Goal: Information Seeking & Learning: Learn about a topic

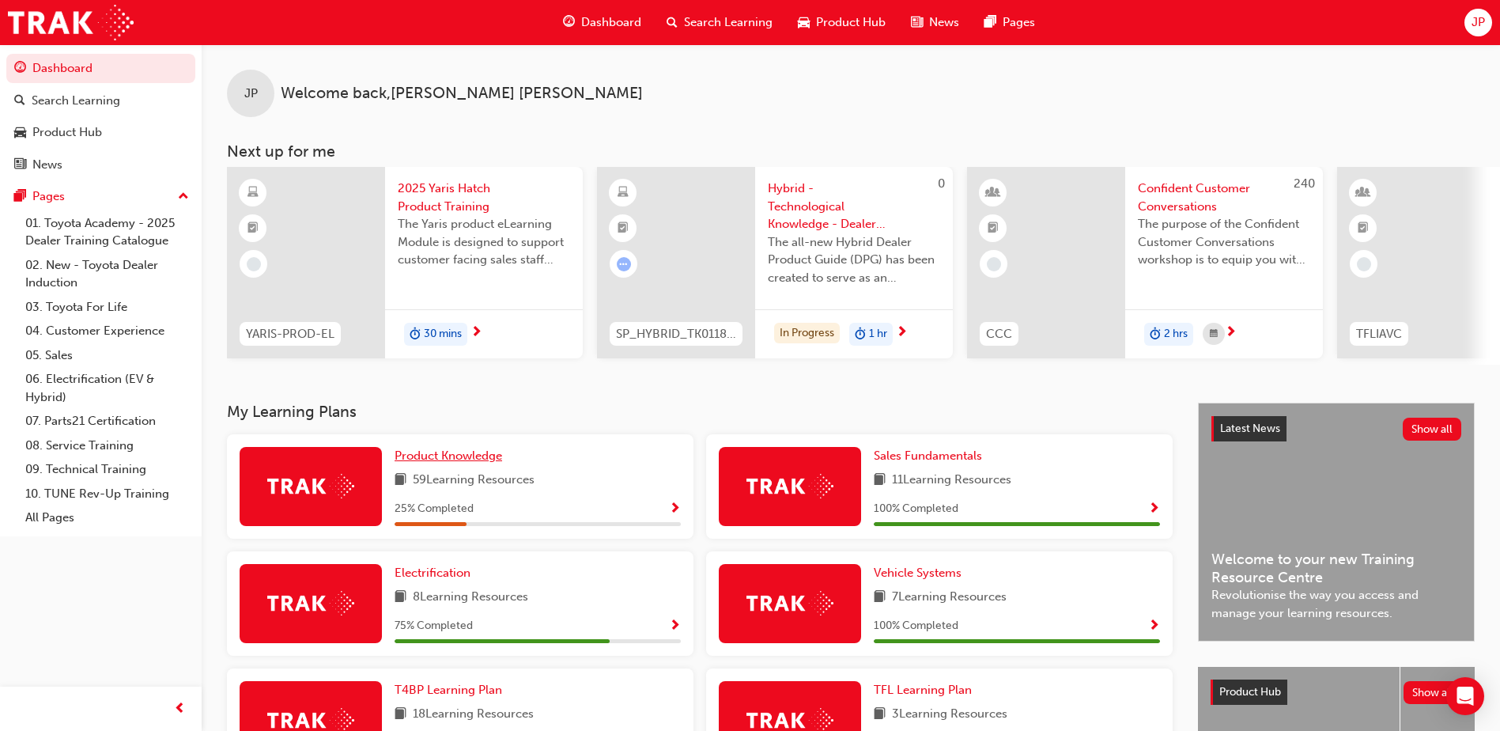
click at [416, 454] on link "Product Knowledge" at bounding box center [452, 456] width 114 height 18
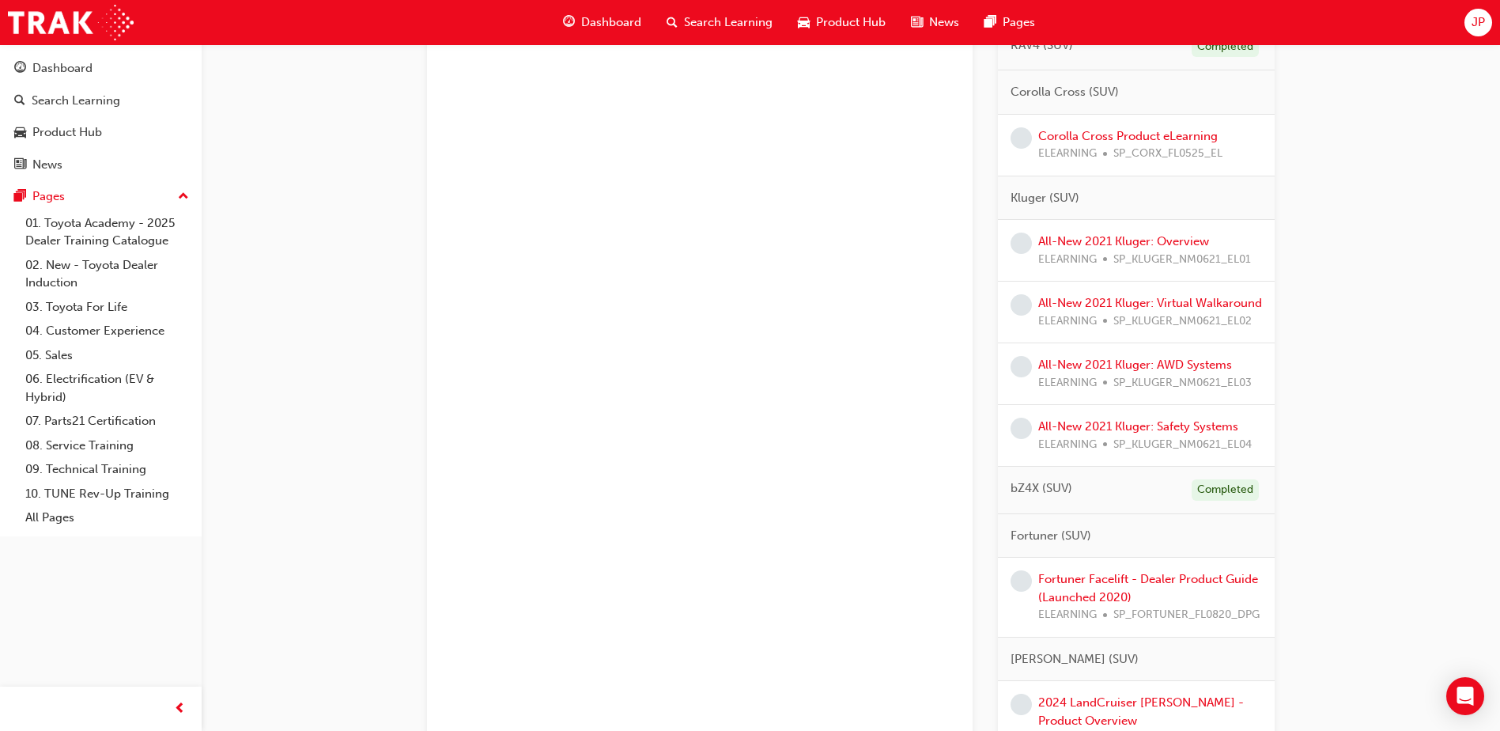
scroll to position [1107, 0]
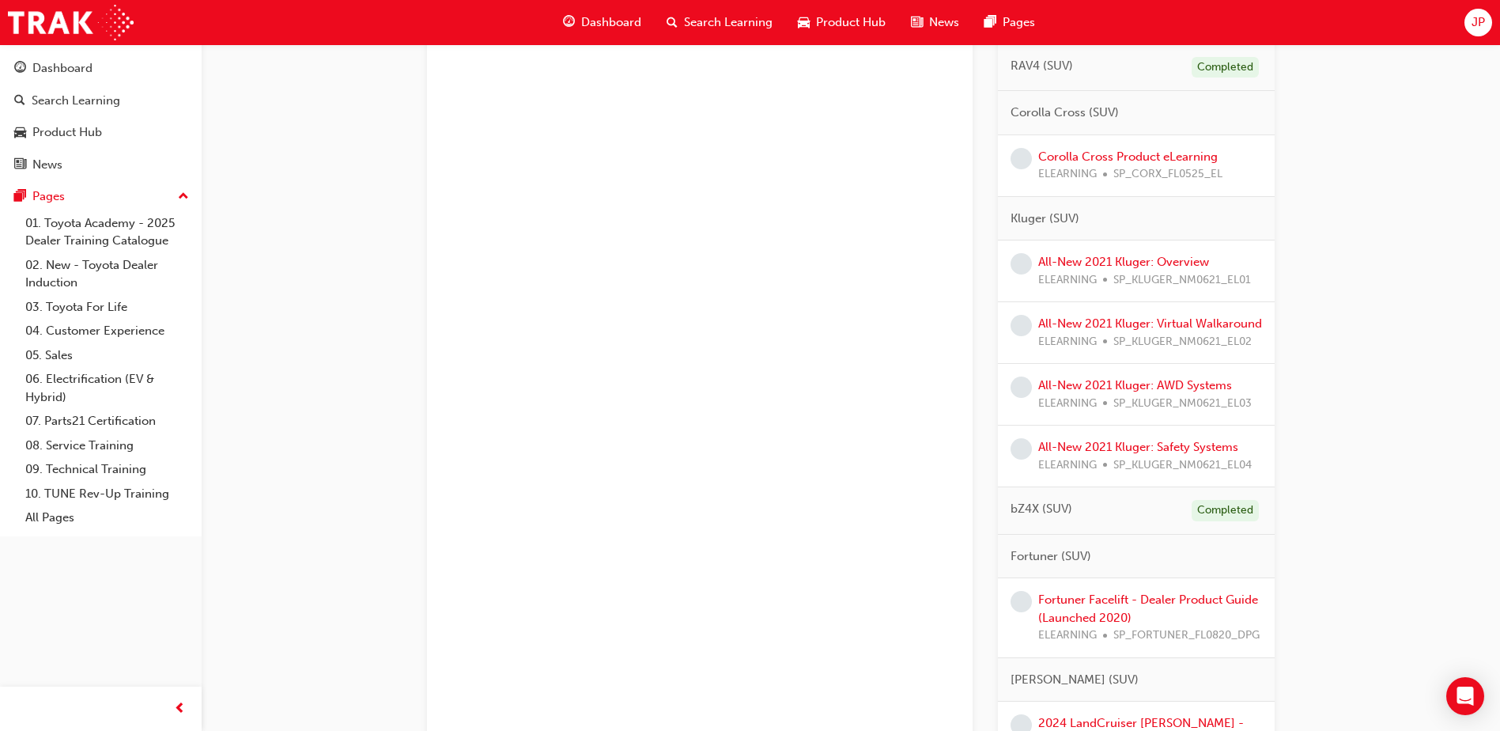
click at [1103, 248] on div "All-New 2021 Kluger: Overview ELEARNING SP_KLUGER_NM0621_EL01" at bounding box center [1136, 271] width 277 height 62
click at [1104, 259] on link "All-New 2021 Kluger: Overview" at bounding box center [1123, 262] width 171 height 14
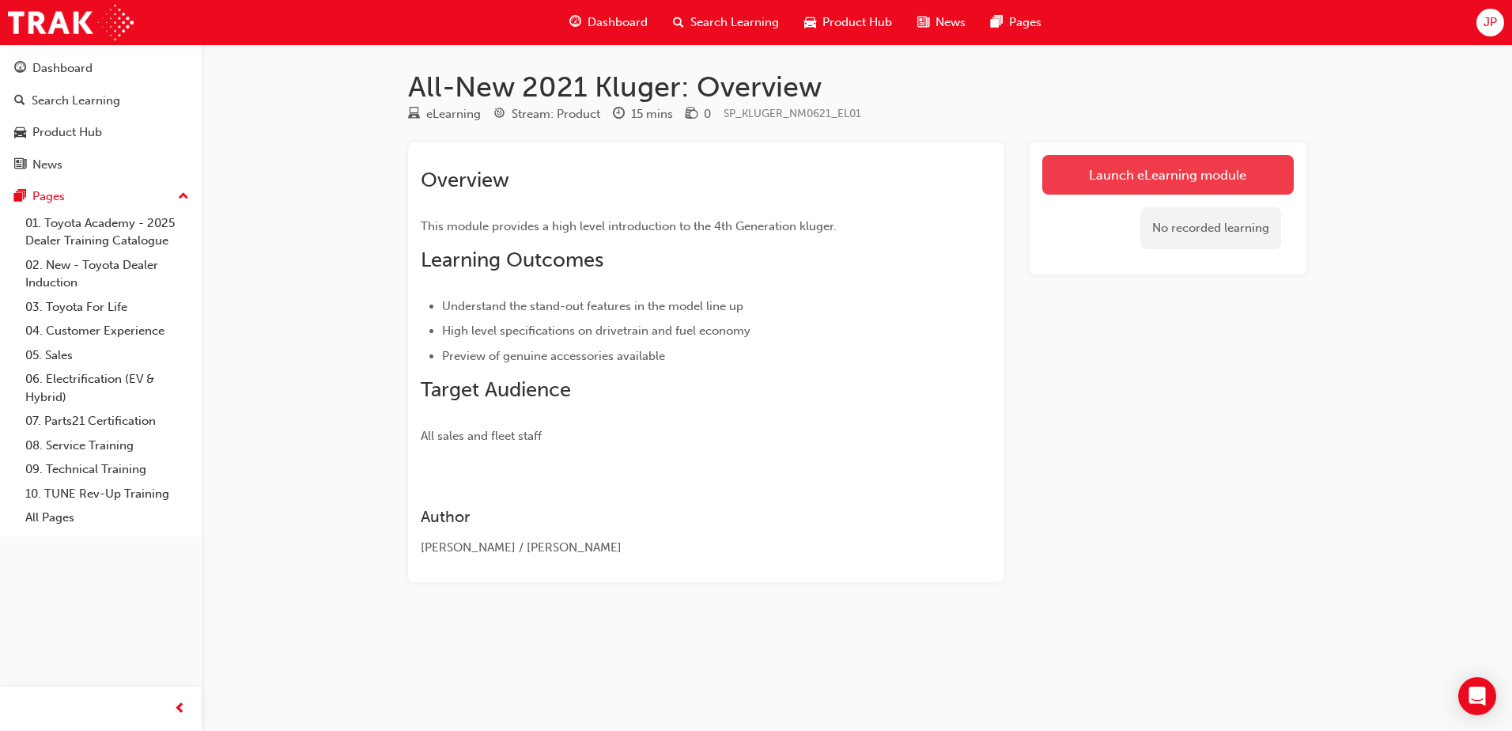
click at [1129, 189] on link "Launch eLearning module" at bounding box center [1168, 175] width 252 height 40
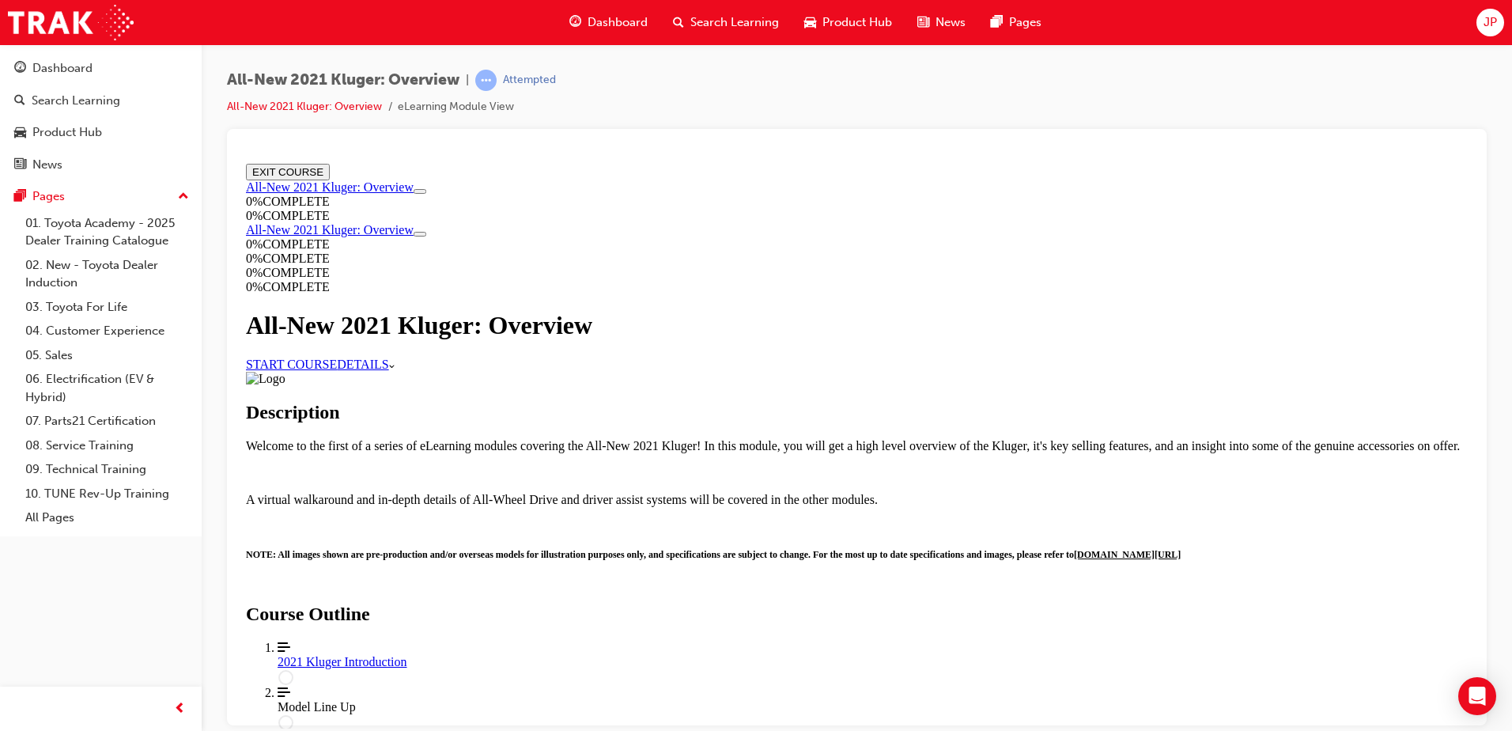
scroll to position [395, 0]
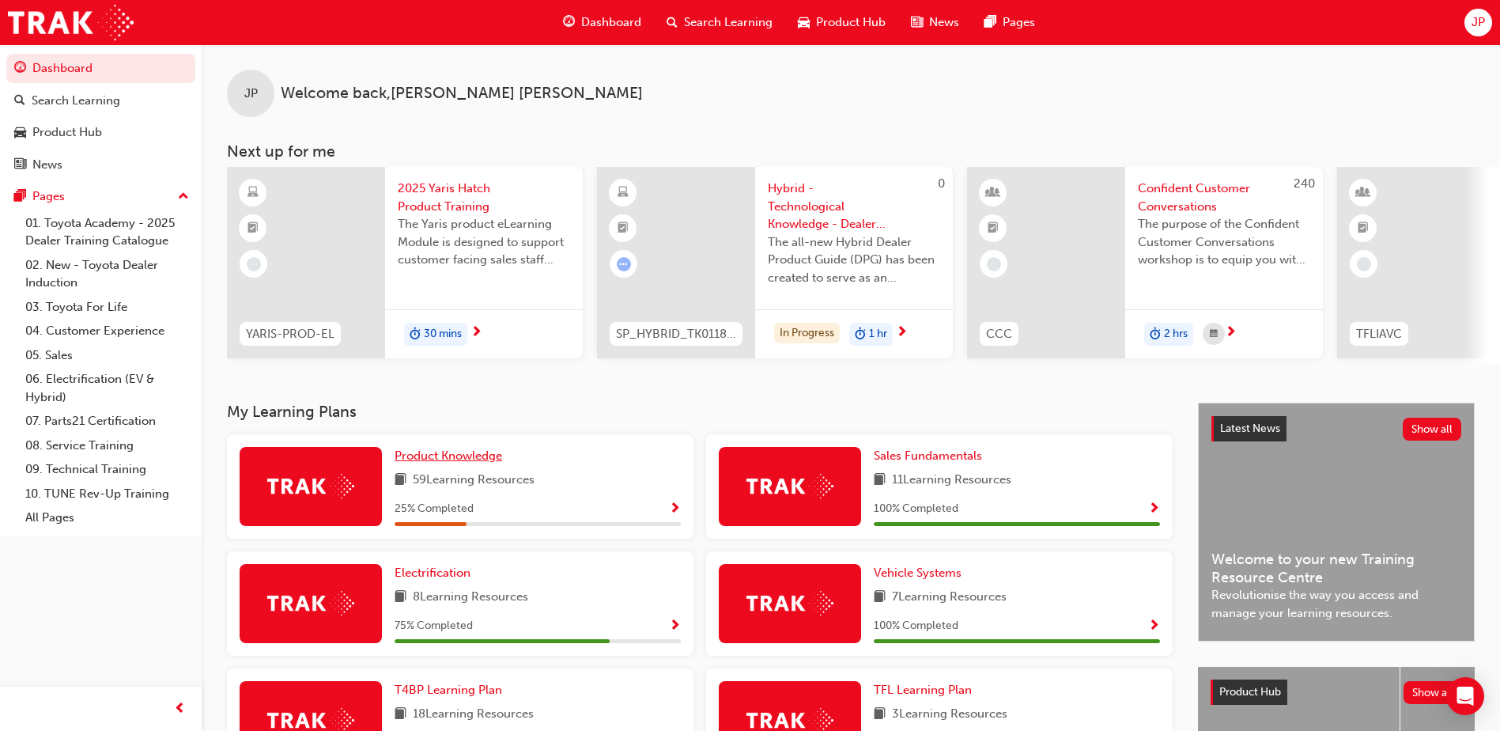
click at [460, 463] on span "Product Knowledge" at bounding box center [449, 455] width 108 height 14
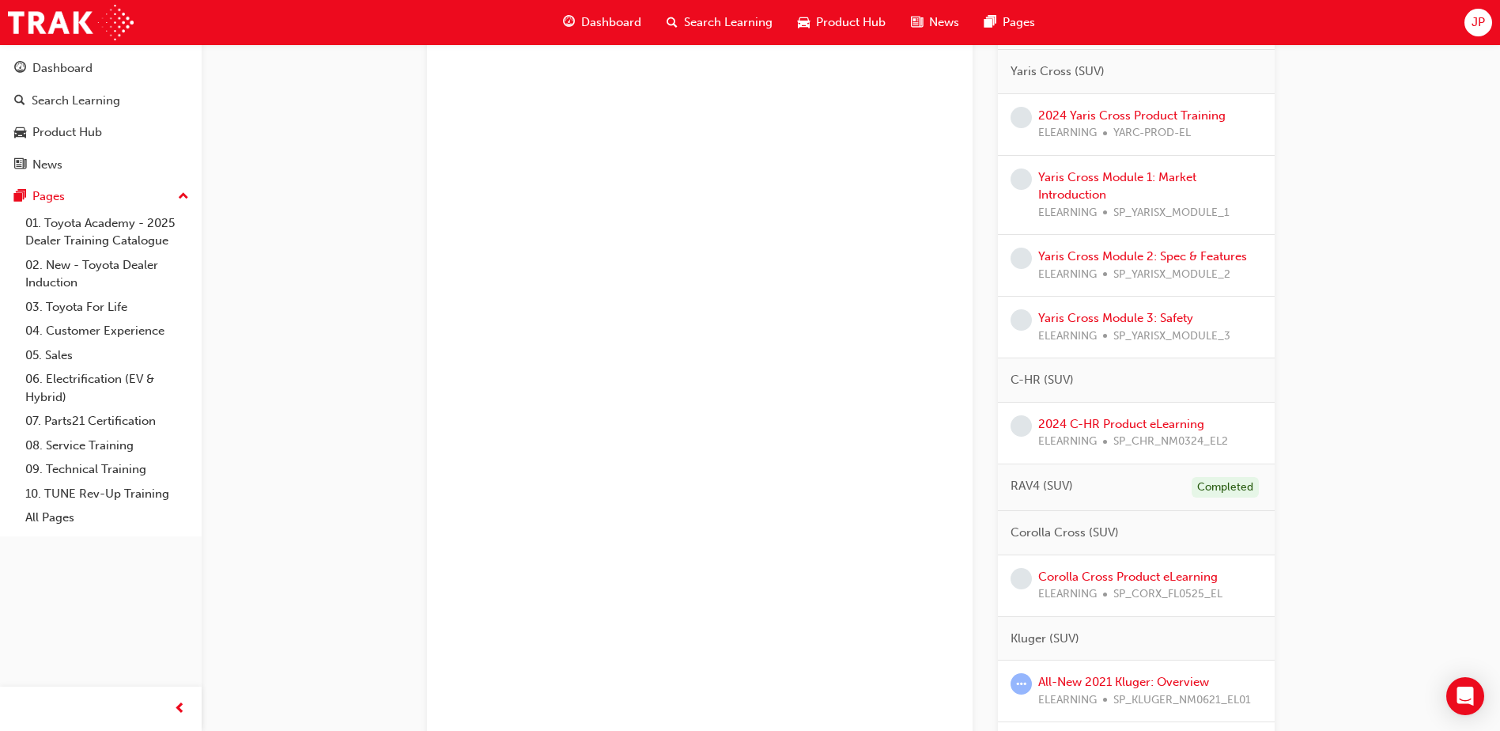
scroll to position [949, 0]
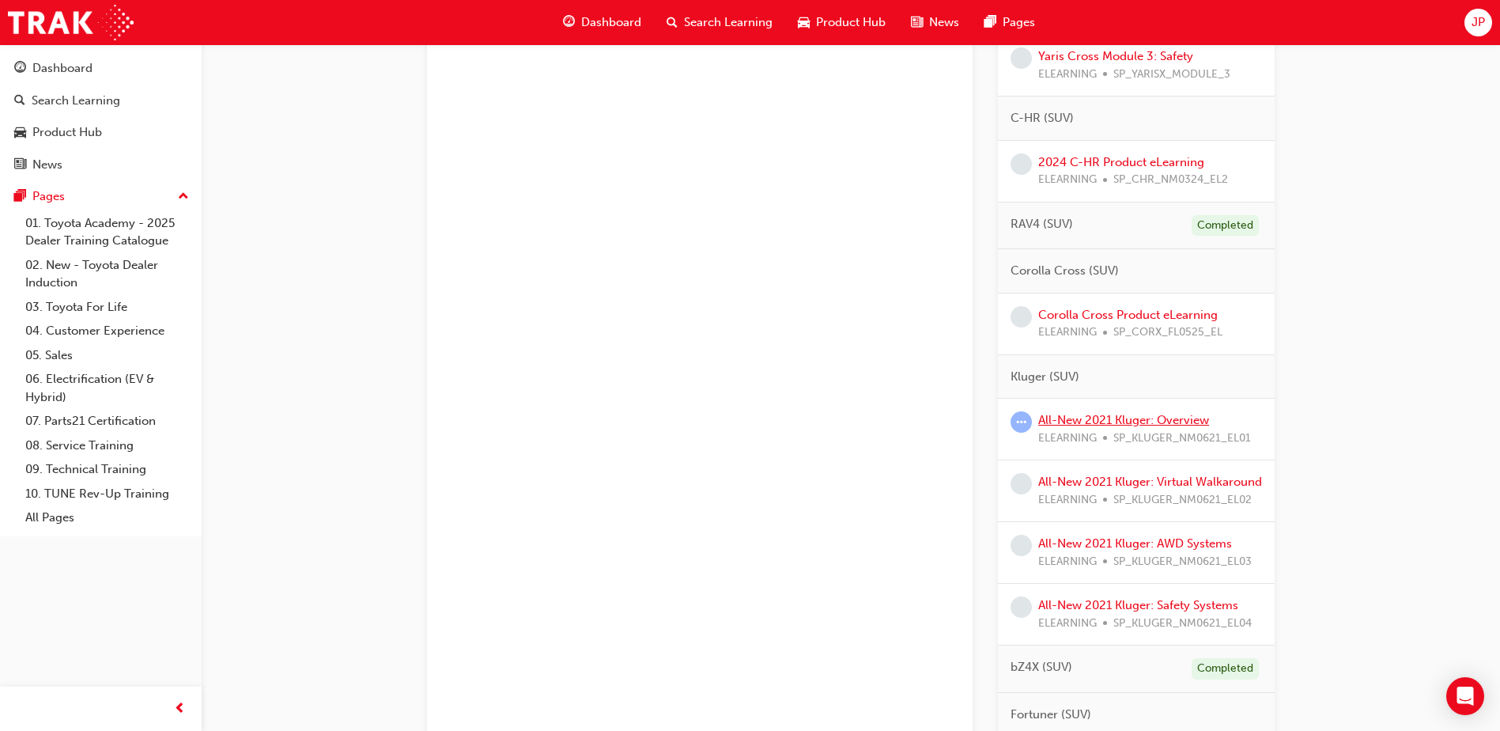
click at [1086, 418] on link "All-New 2021 Kluger: Overview" at bounding box center [1123, 420] width 171 height 14
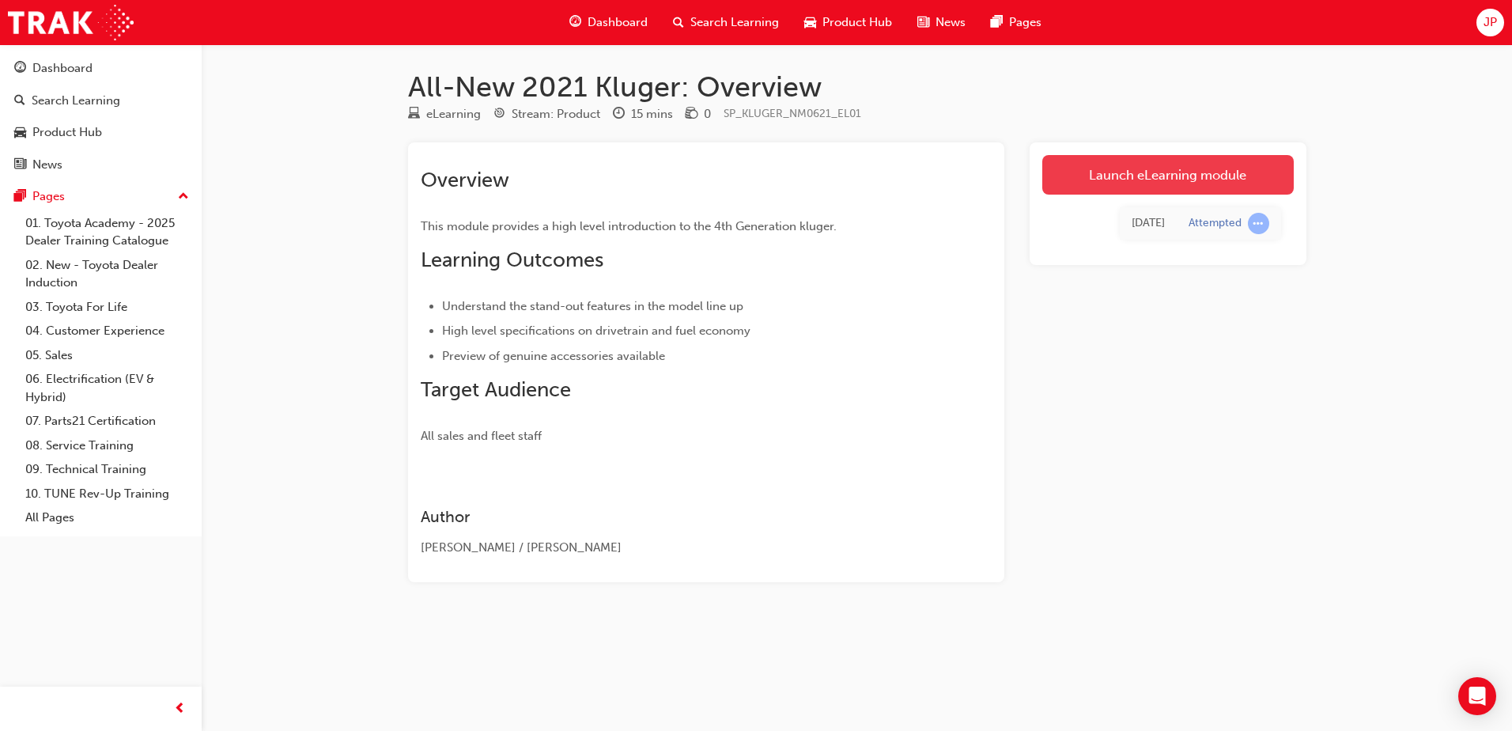
click at [1118, 174] on link "Launch eLearning module" at bounding box center [1168, 175] width 252 height 40
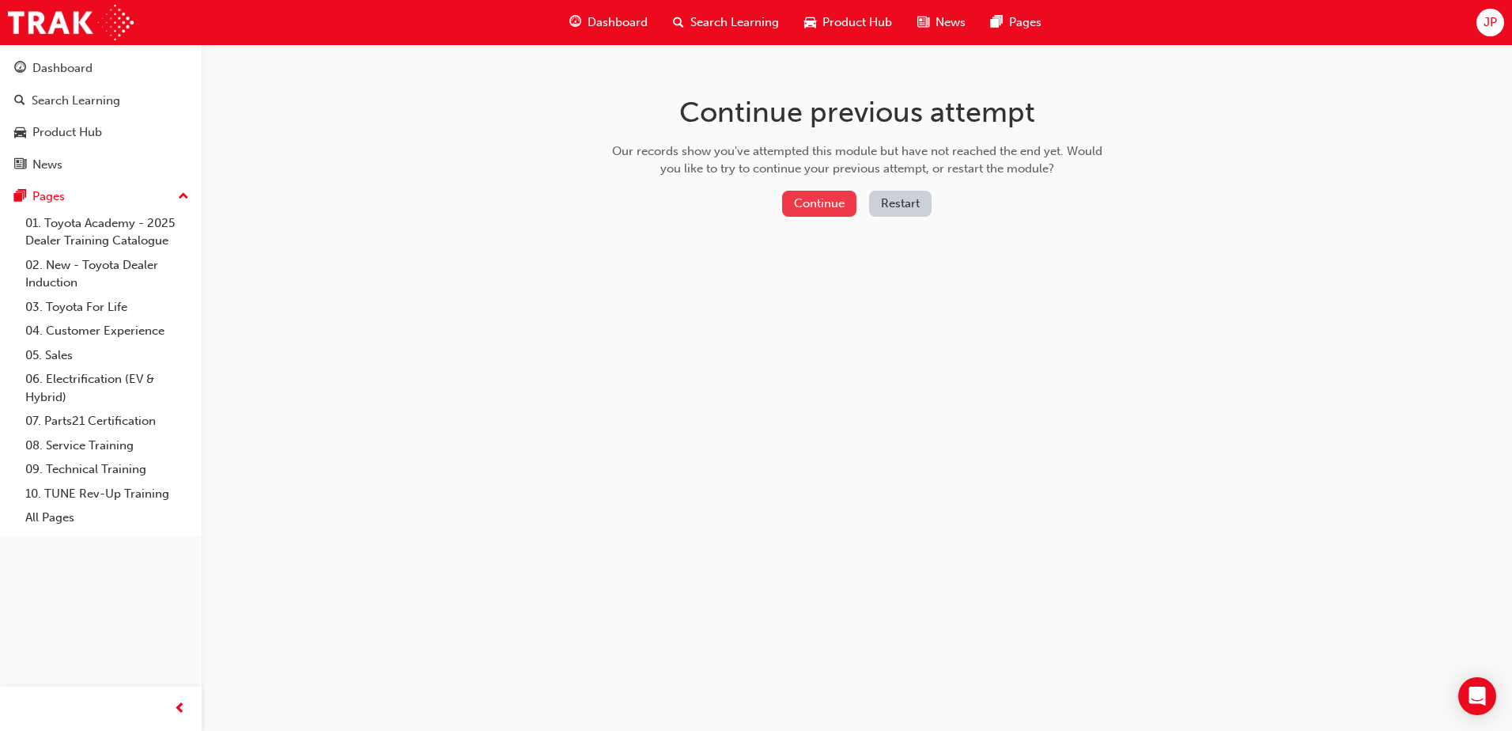
click at [832, 197] on button "Continue" at bounding box center [819, 204] width 74 height 26
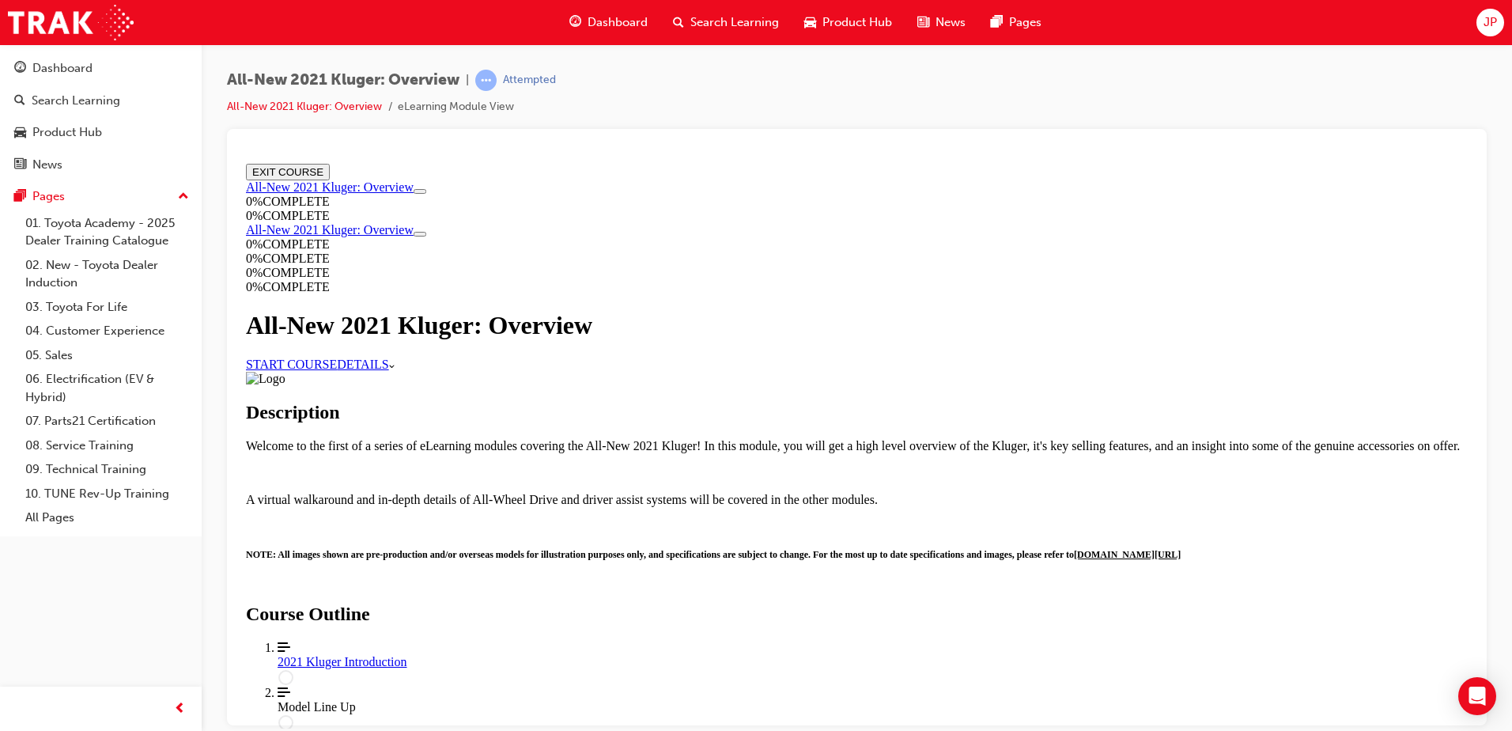
scroll to position [79, 0]
click at [337, 357] on link "START COURSE" at bounding box center [291, 363] width 91 height 13
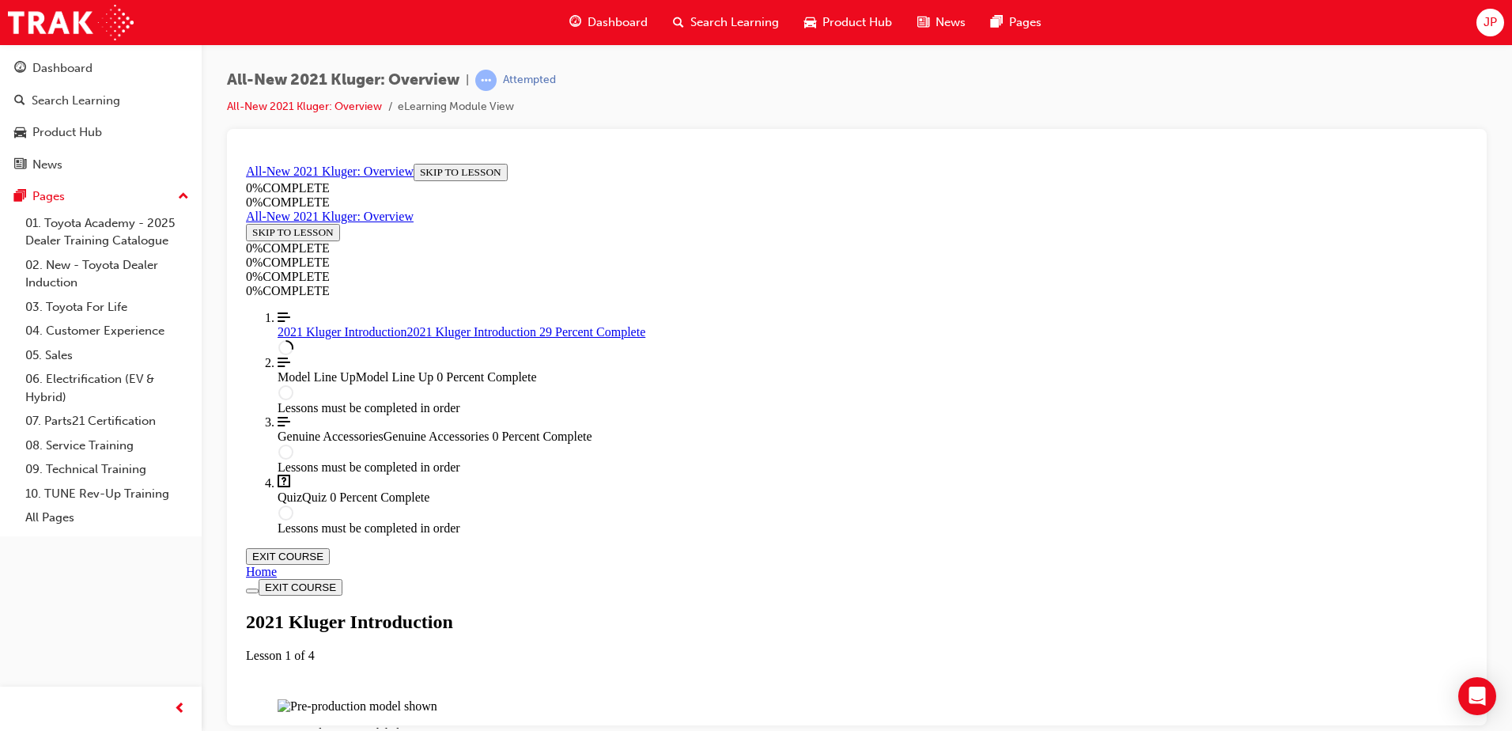
scroll to position [1241, 0]
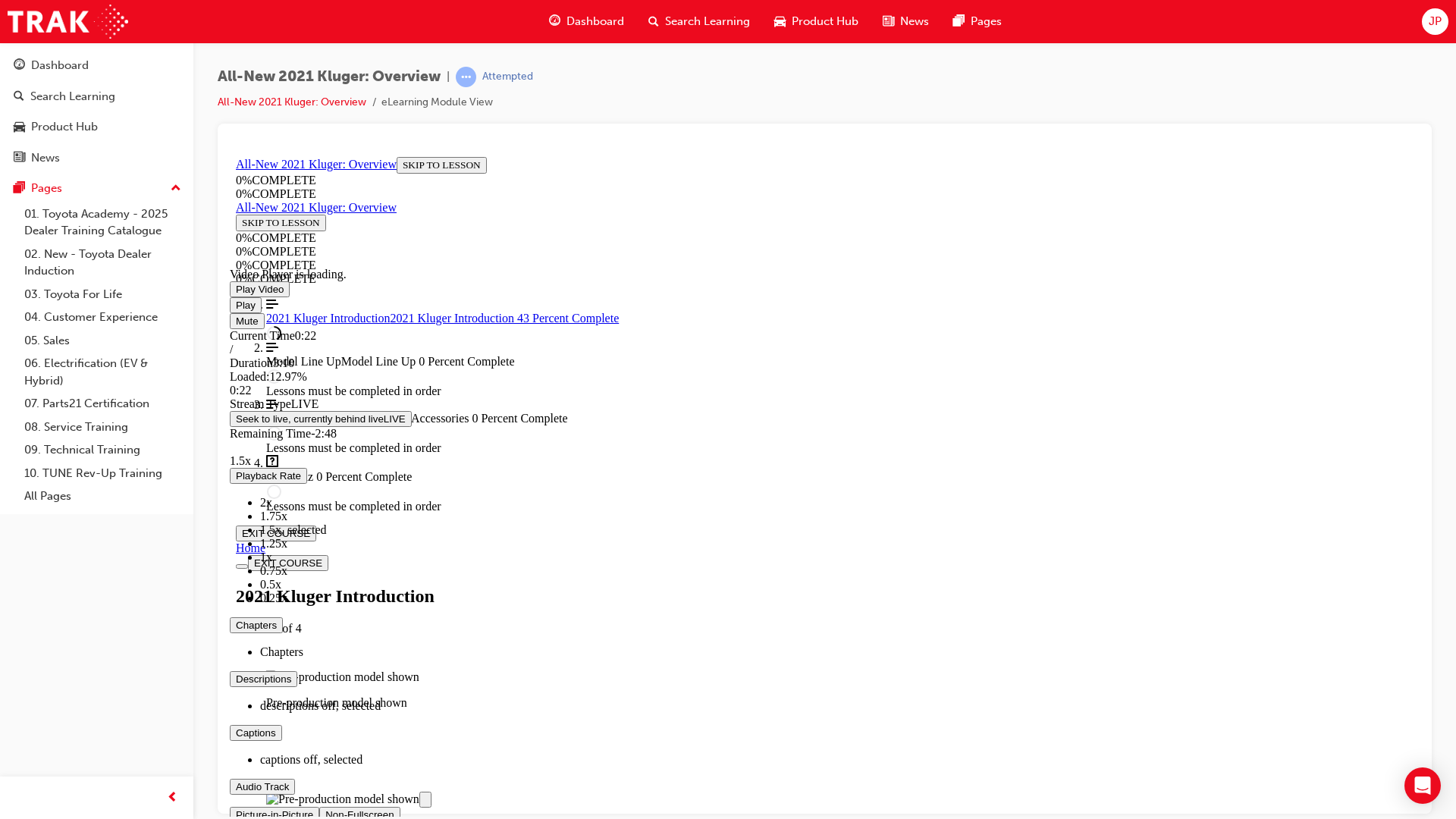
click at [457, 264] on video "Video player. You can use the space bar to toggle playback and arrow keys to sc…" at bounding box center [343, 207] width 227 height 114
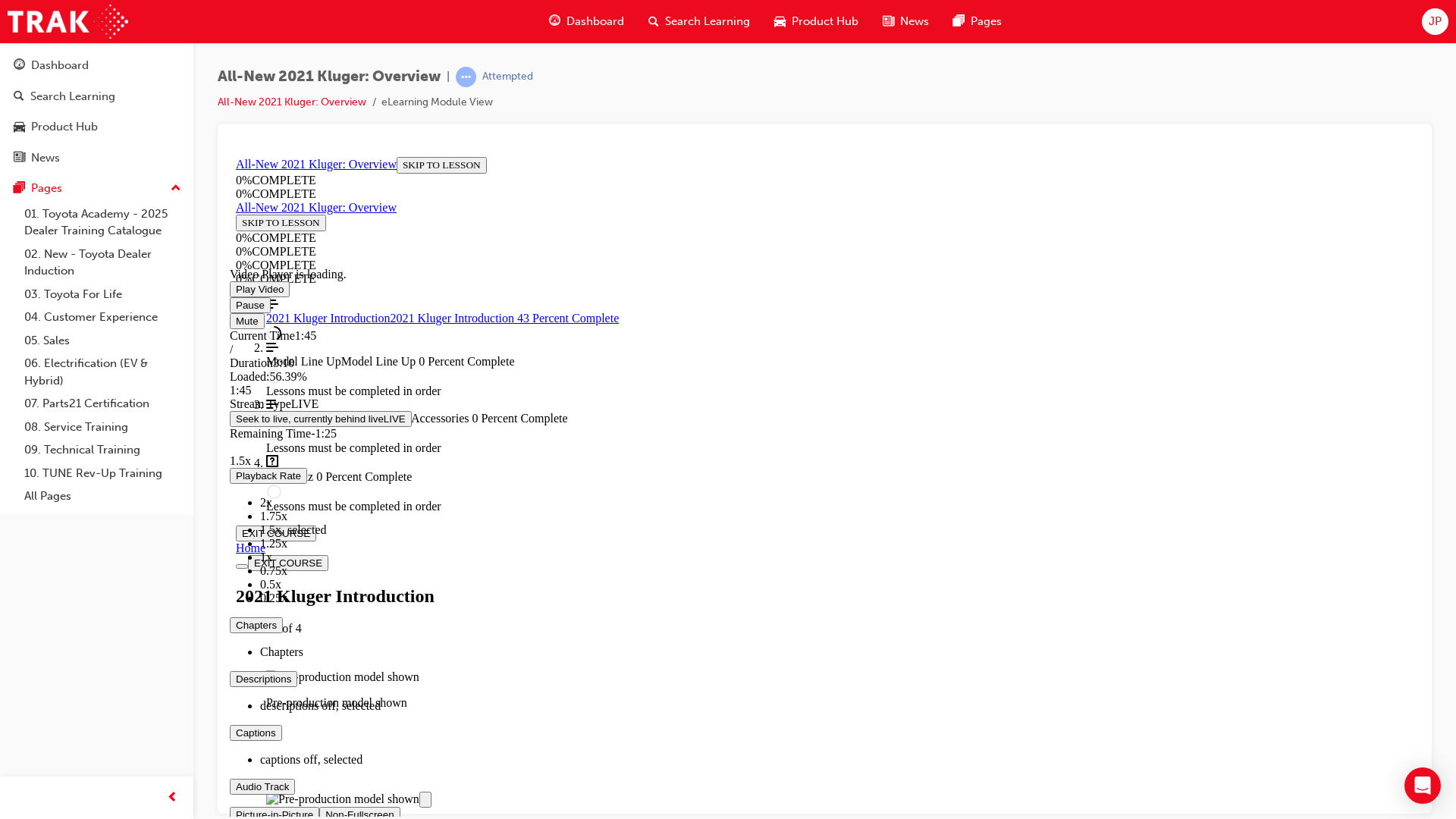
click at [457, 264] on video "Video player. You can use the space bar to toggle playback and arrow keys to sc…" at bounding box center [343, 207] width 227 height 114
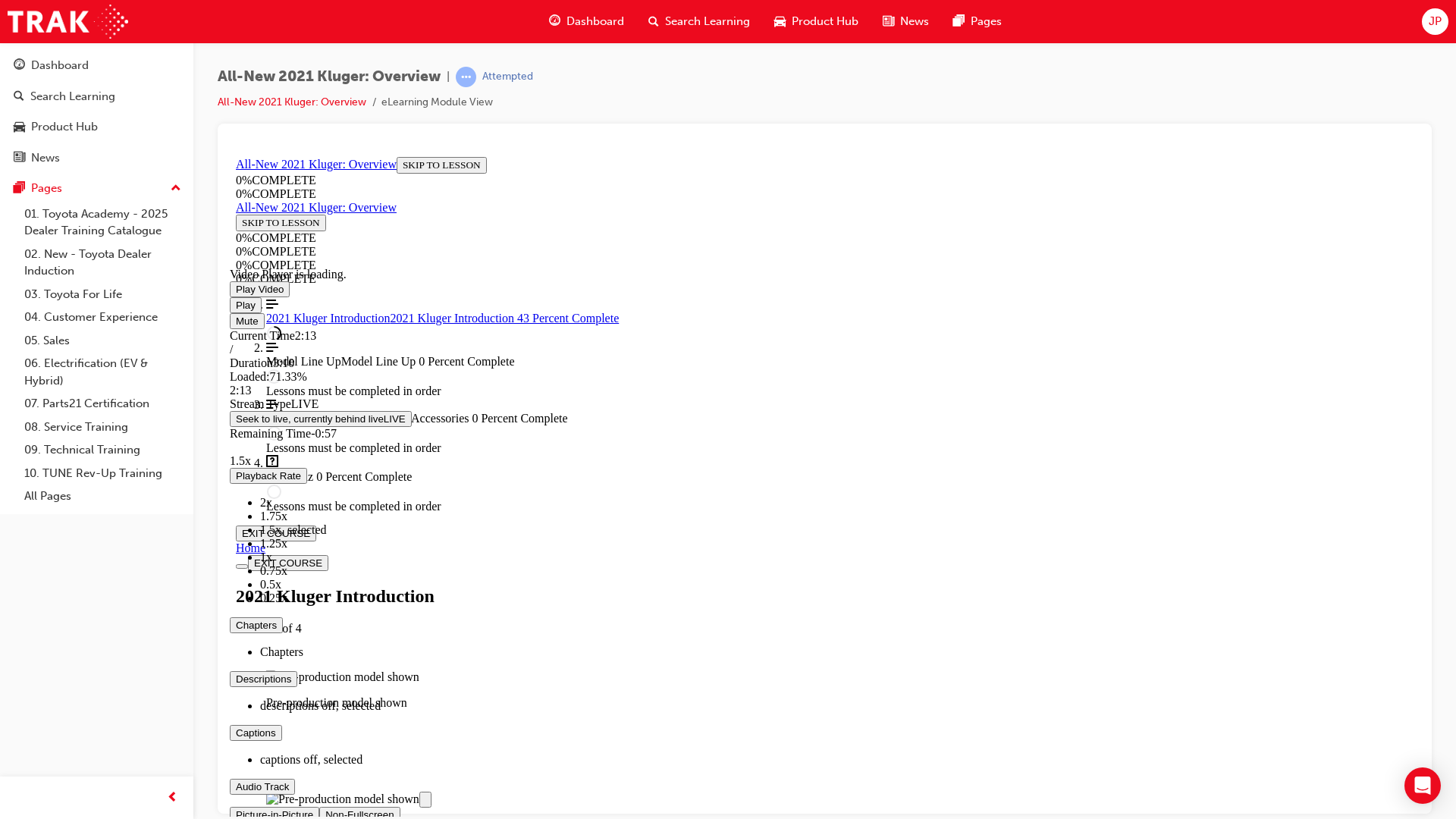
click at [457, 264] on video "Video player. You can use the space bar to toggle playback and arrow keys to sc…" at bounding box center [343, 207] width 227 height 114
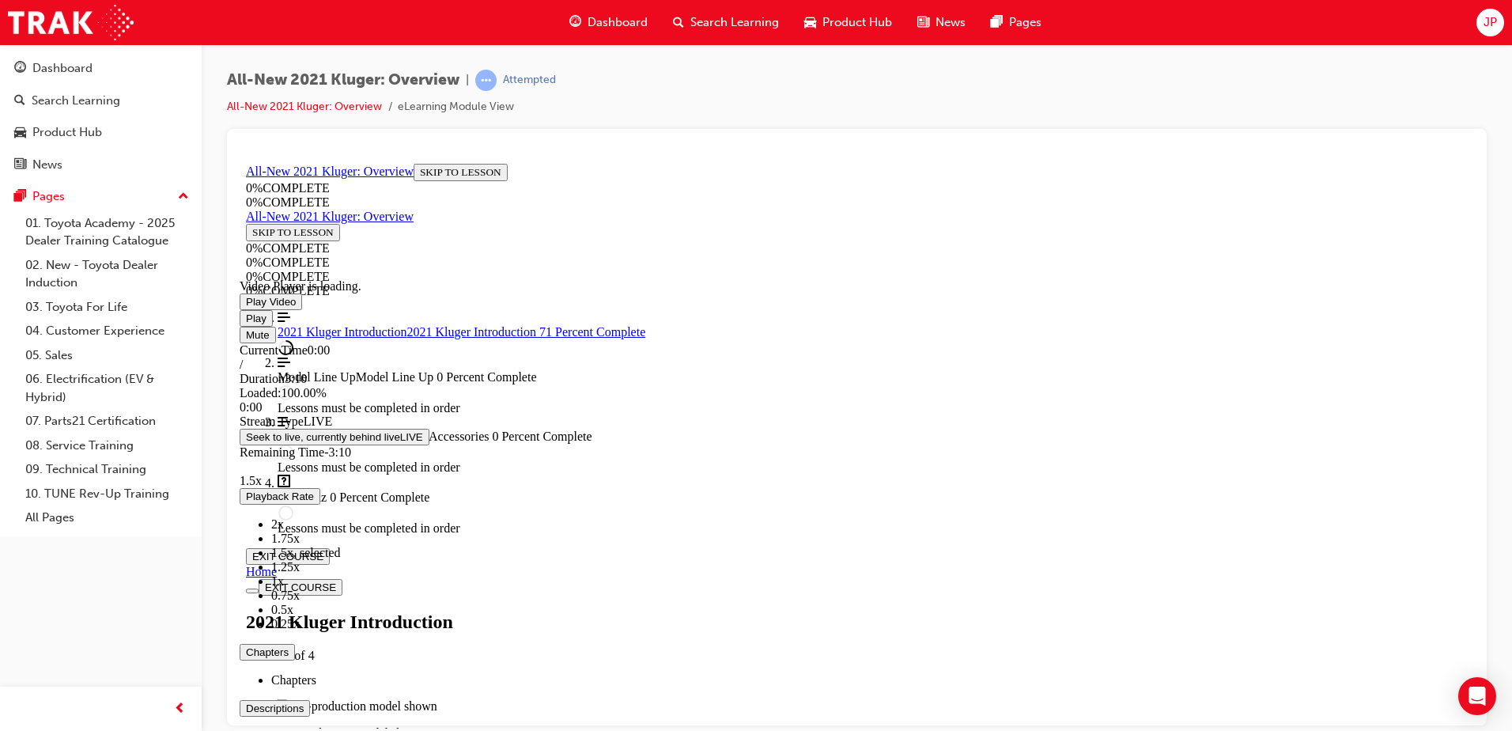
scroll to position [1874, 0]
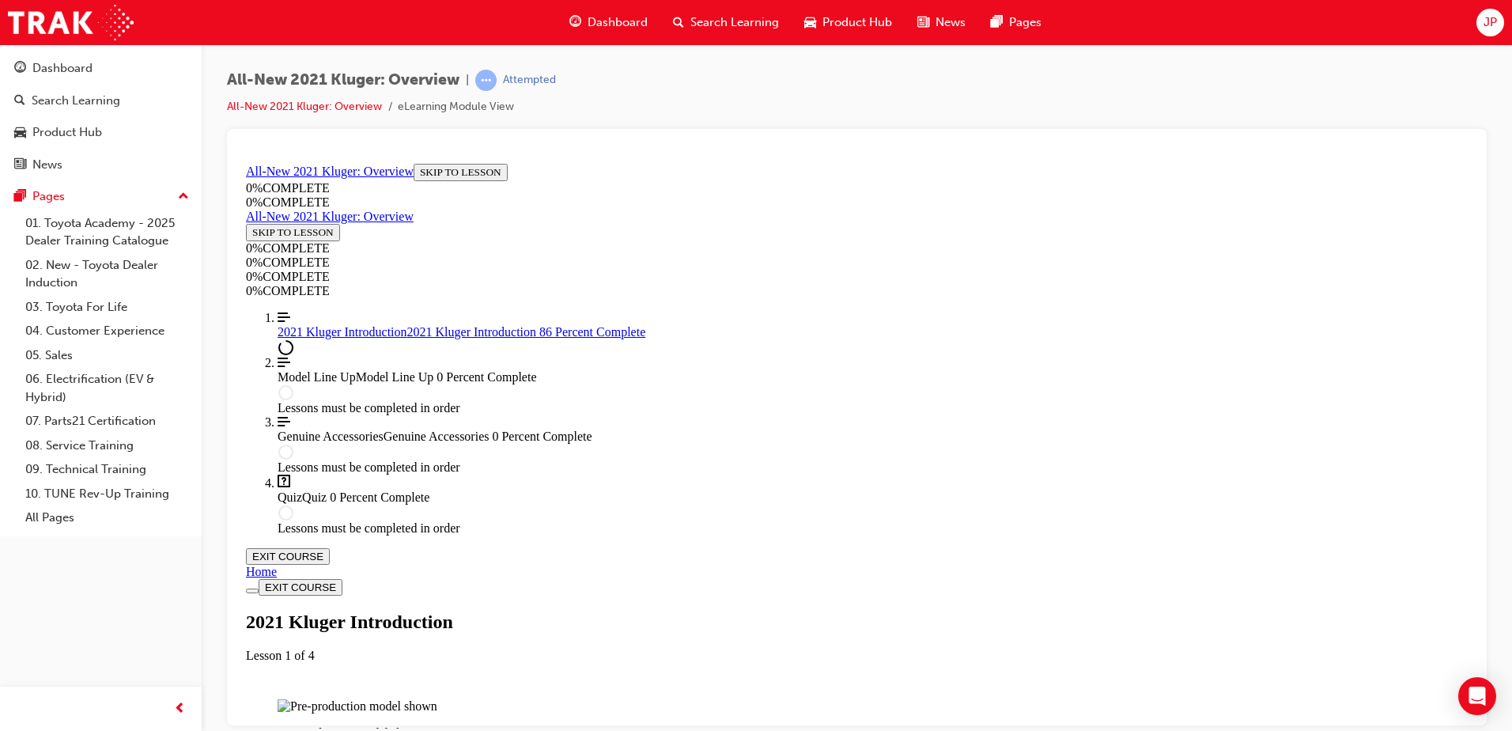
scroll to position [2585, 0]
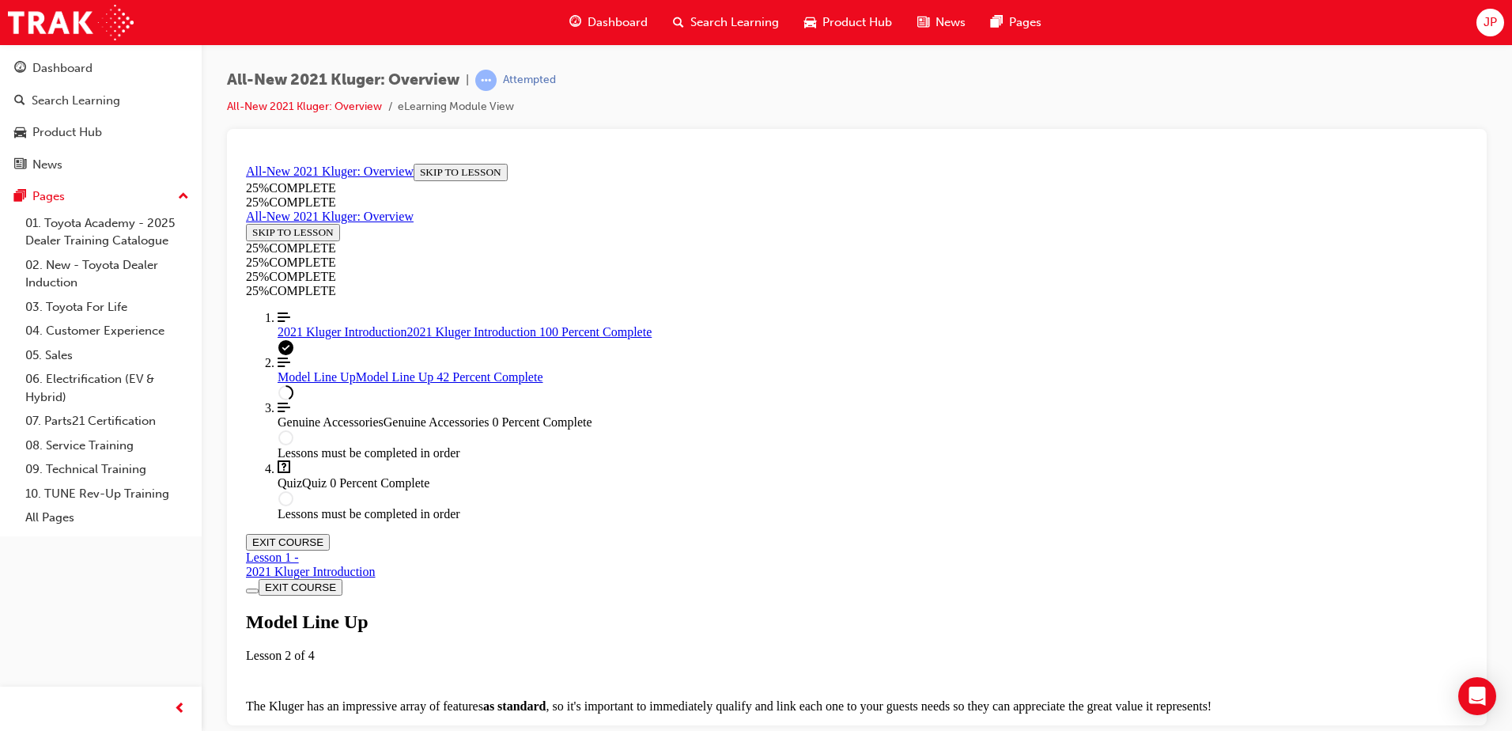
scroll to position [2269, 0]
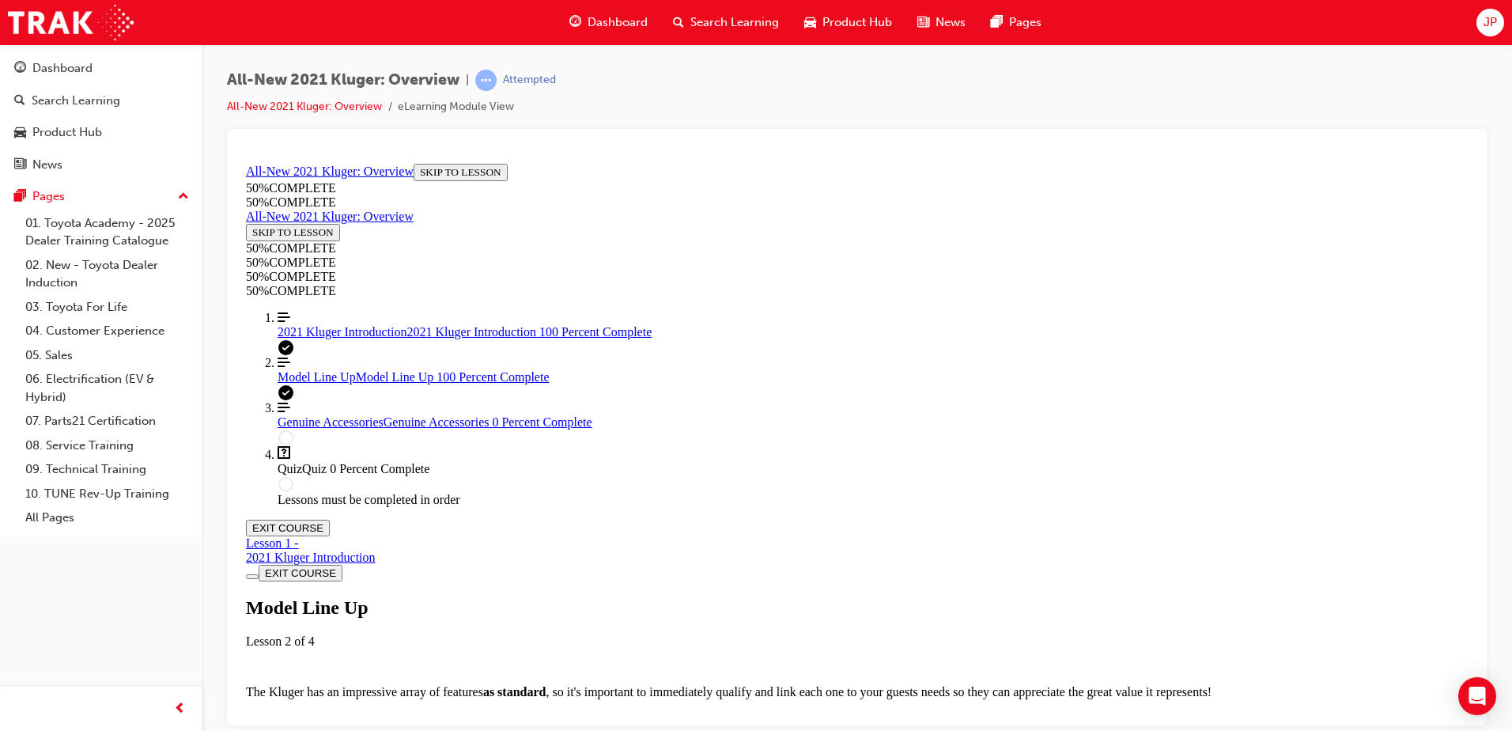
scroll to position [4660, 0]
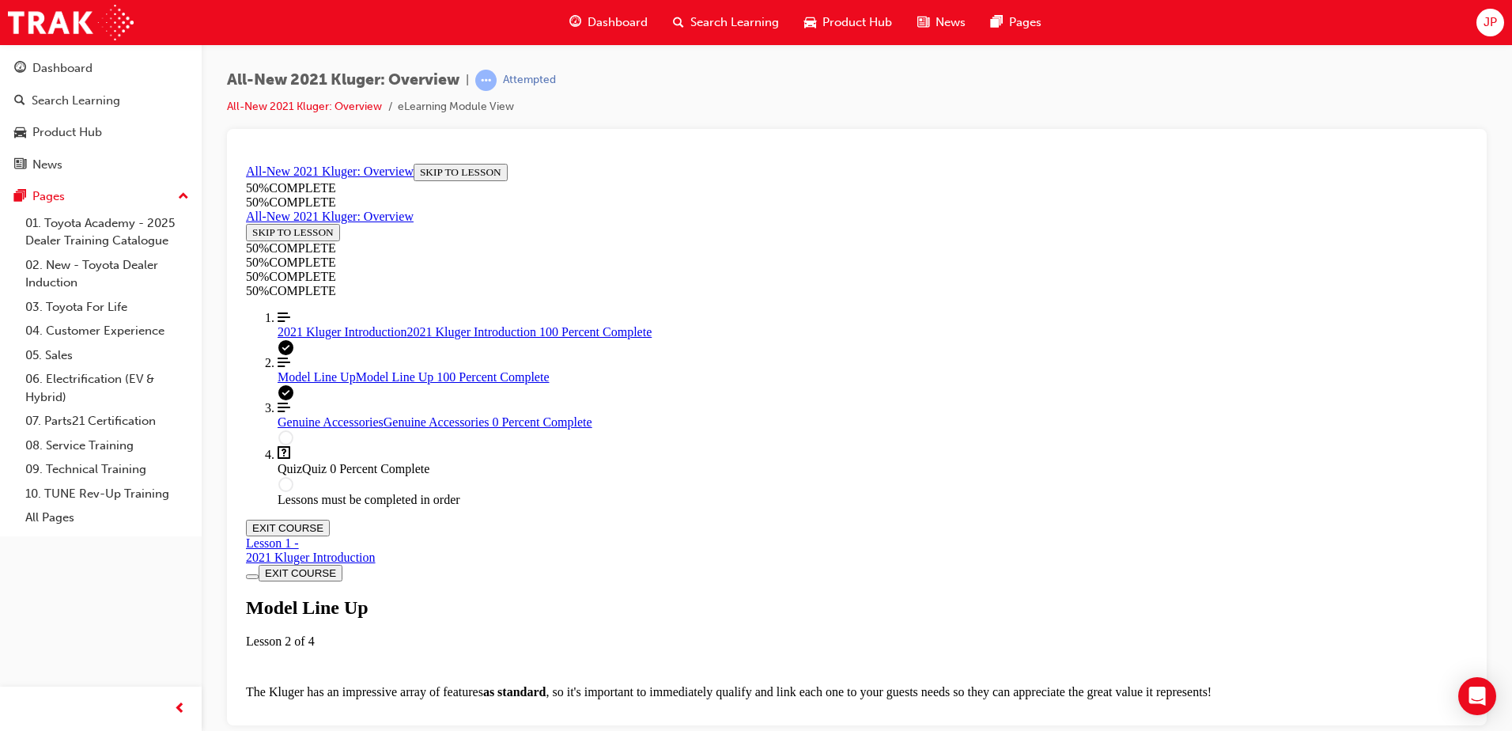
scroll to position [4778, 0]
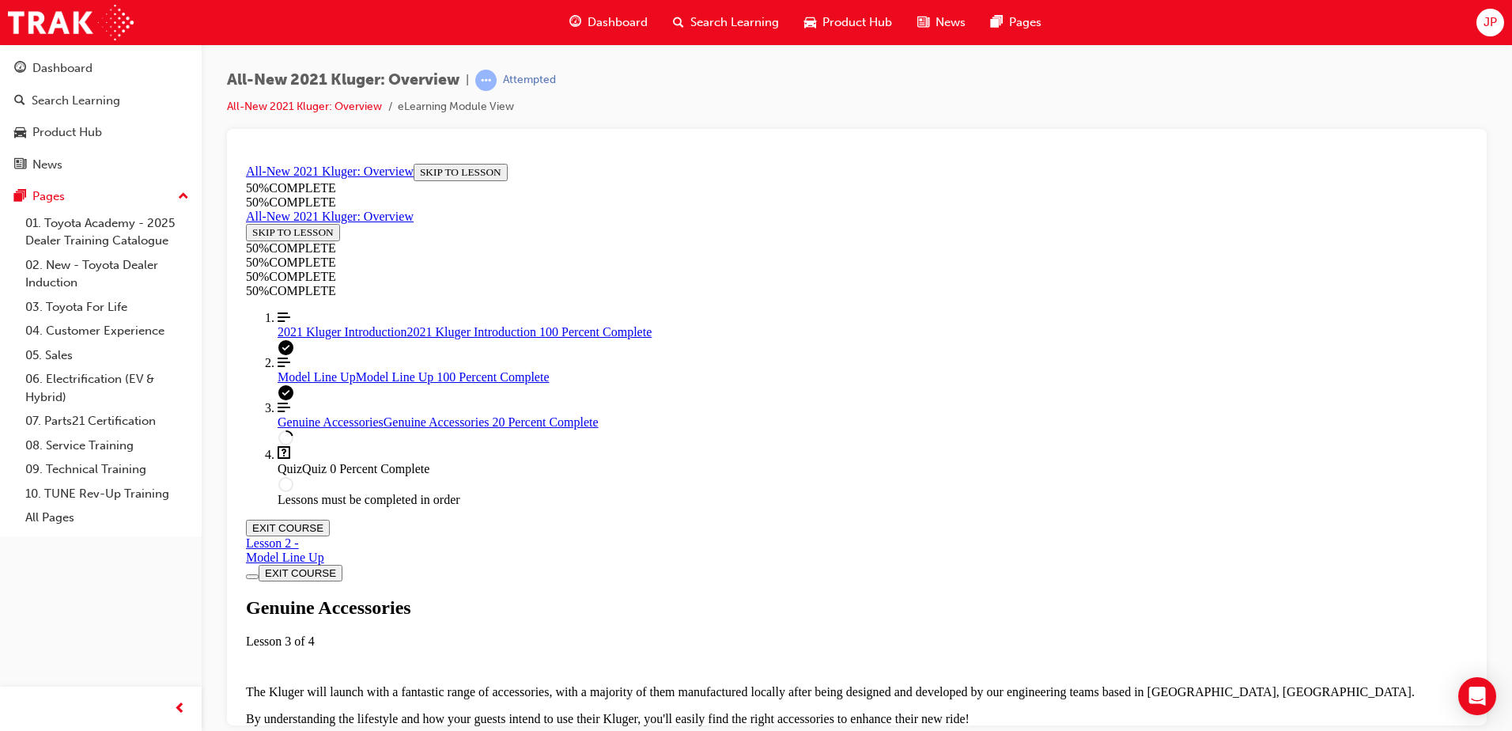
scroll to position [192, 0]
drag, startPoint x: 886, startPoint y: 417, endPoint x: 1394, endPoint y: 354, distance: 512.5
click at [1394, 648] on div "The Kluger will launch with a fantastic range of accessories, with a majority o…" at bounding box center [857, 732] width 1222 height 168
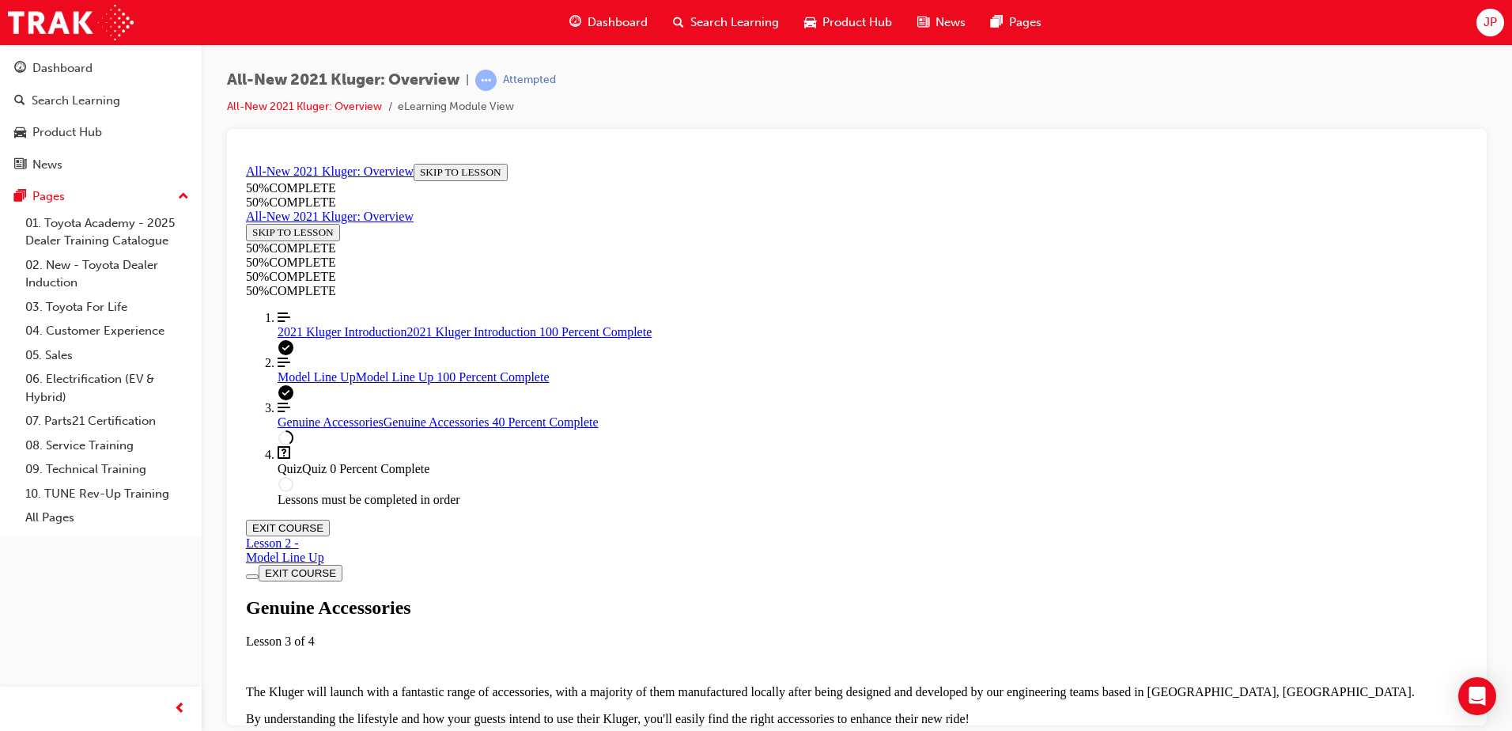
scroll to position [588, 0]
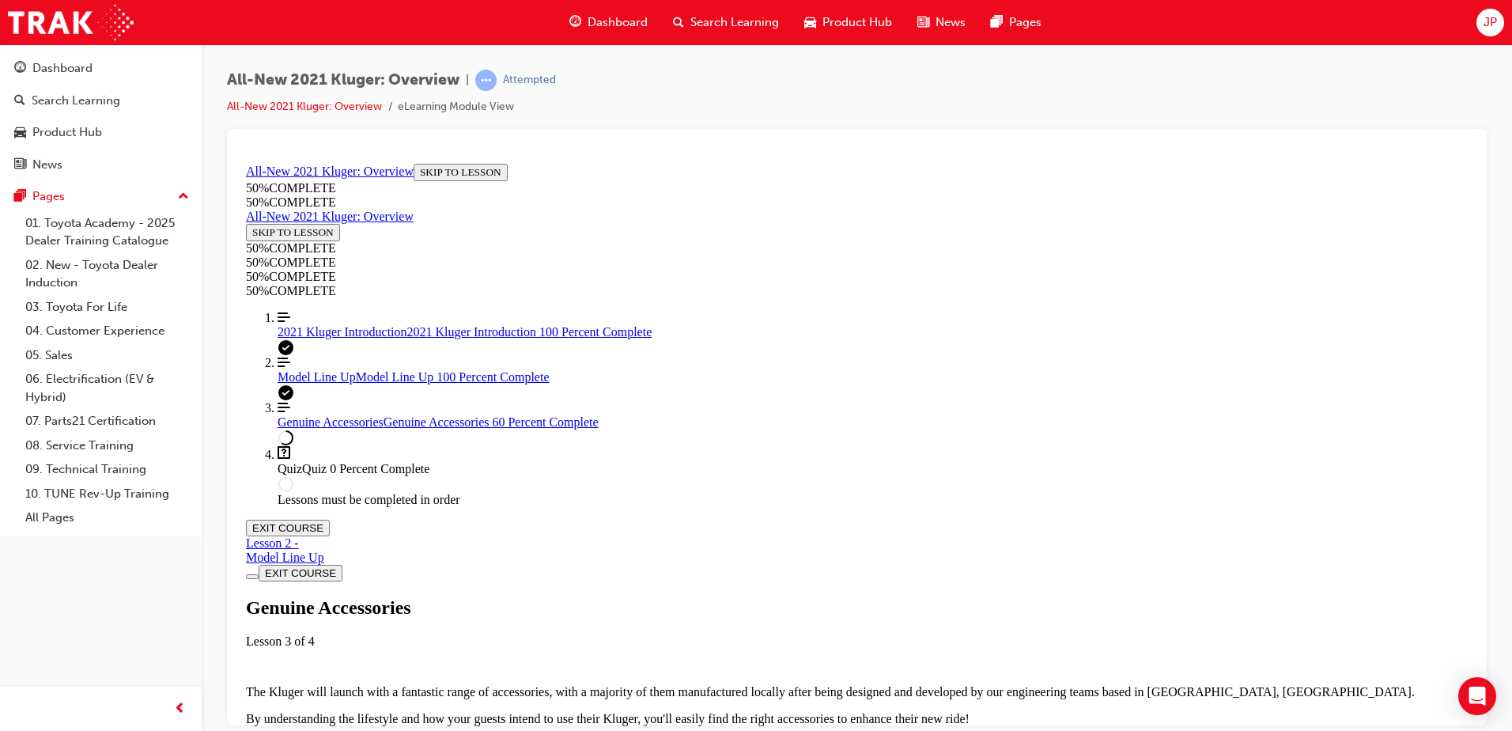
scroll to position [1220, 0]
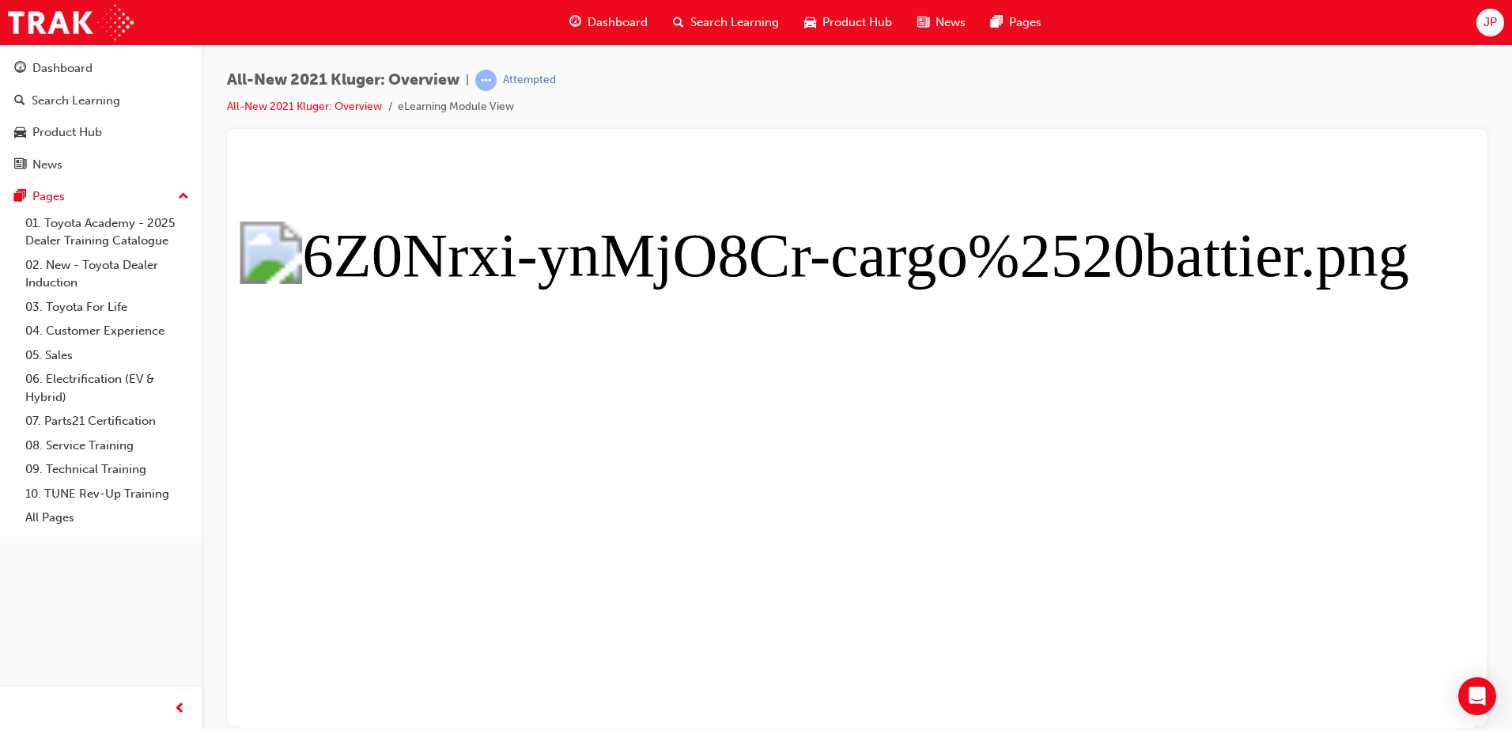
click at [695, 349] on button "Unzoom image" at bounding box center [857, 442] width 1235 height 571
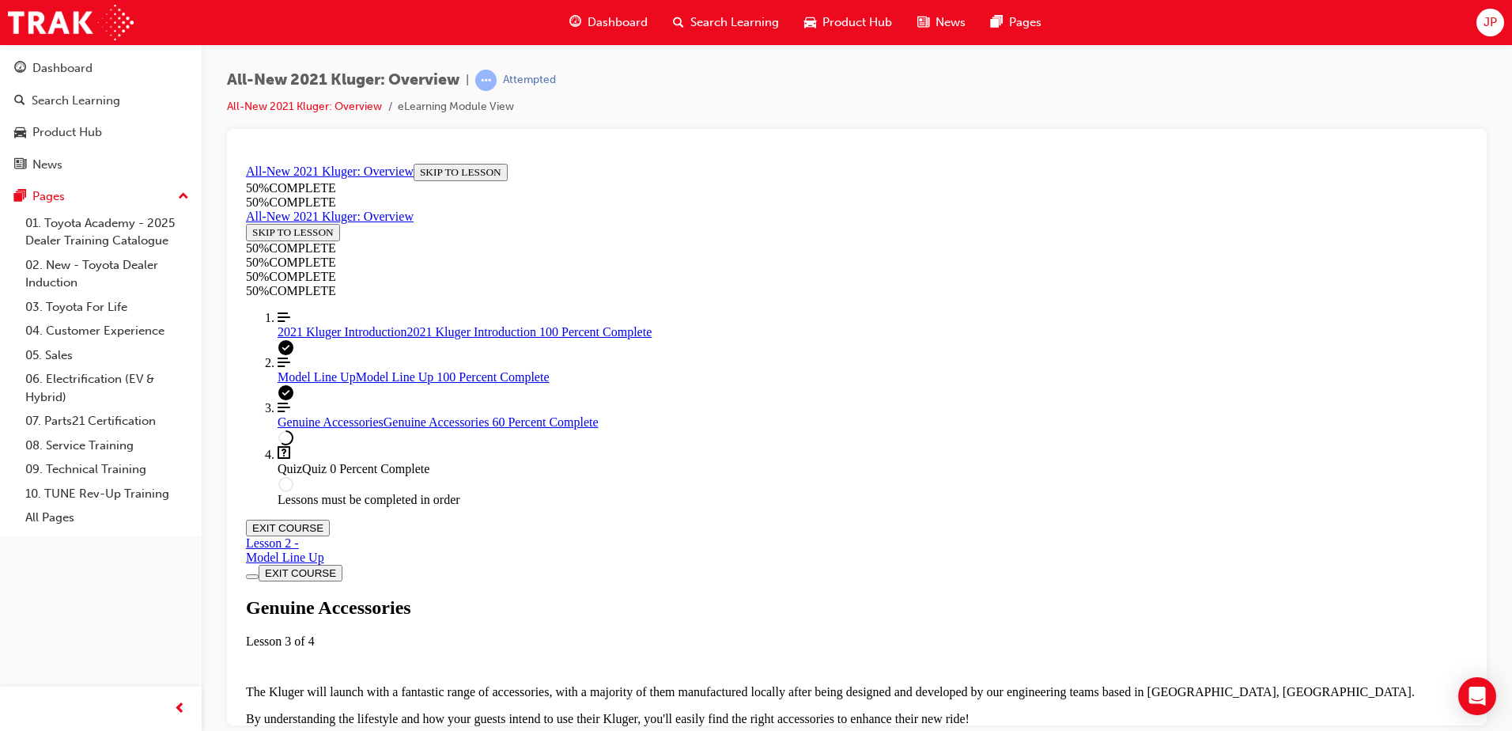
scroll to position [0, 0]
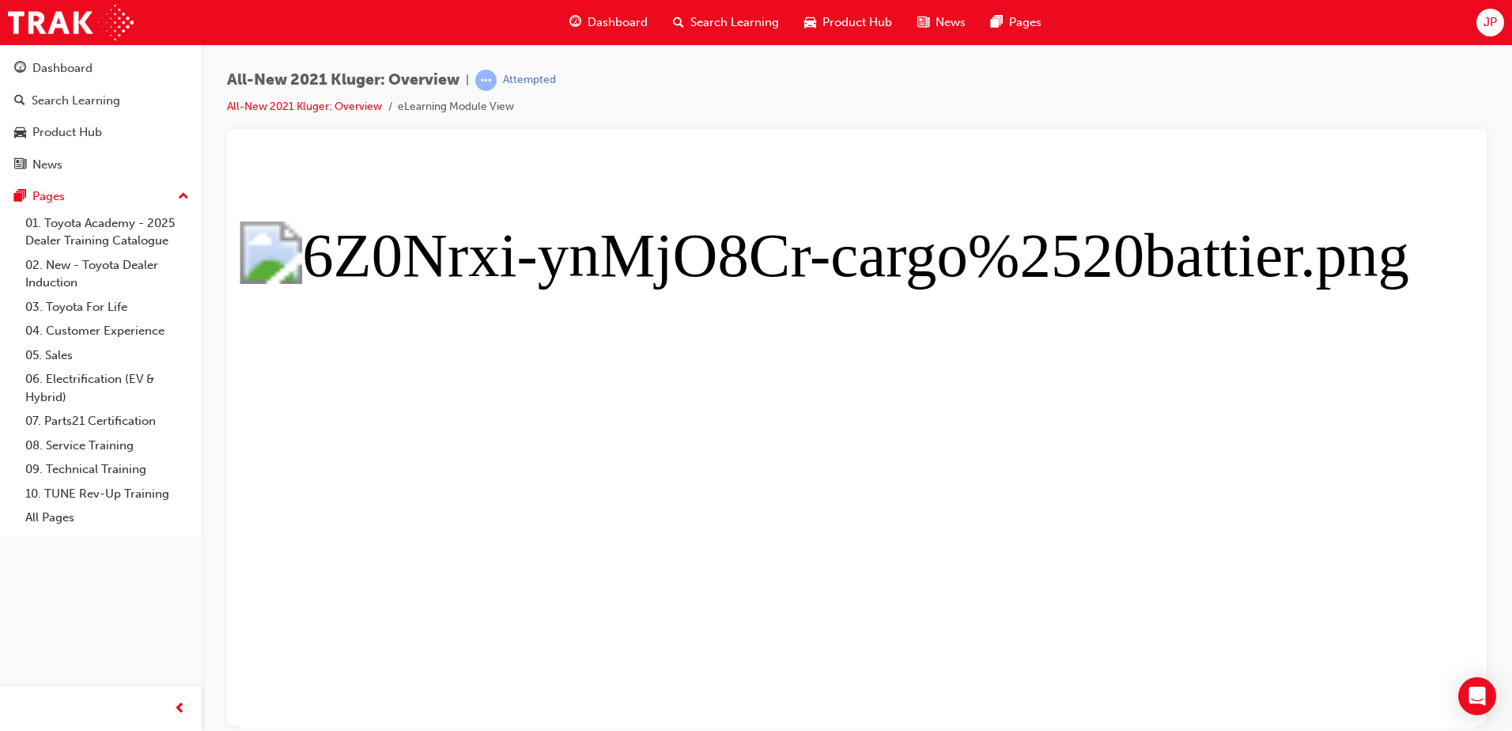
click at [866, 314] on button "Unzoom image" at bounding box center [857, 442] width 1235 height 571
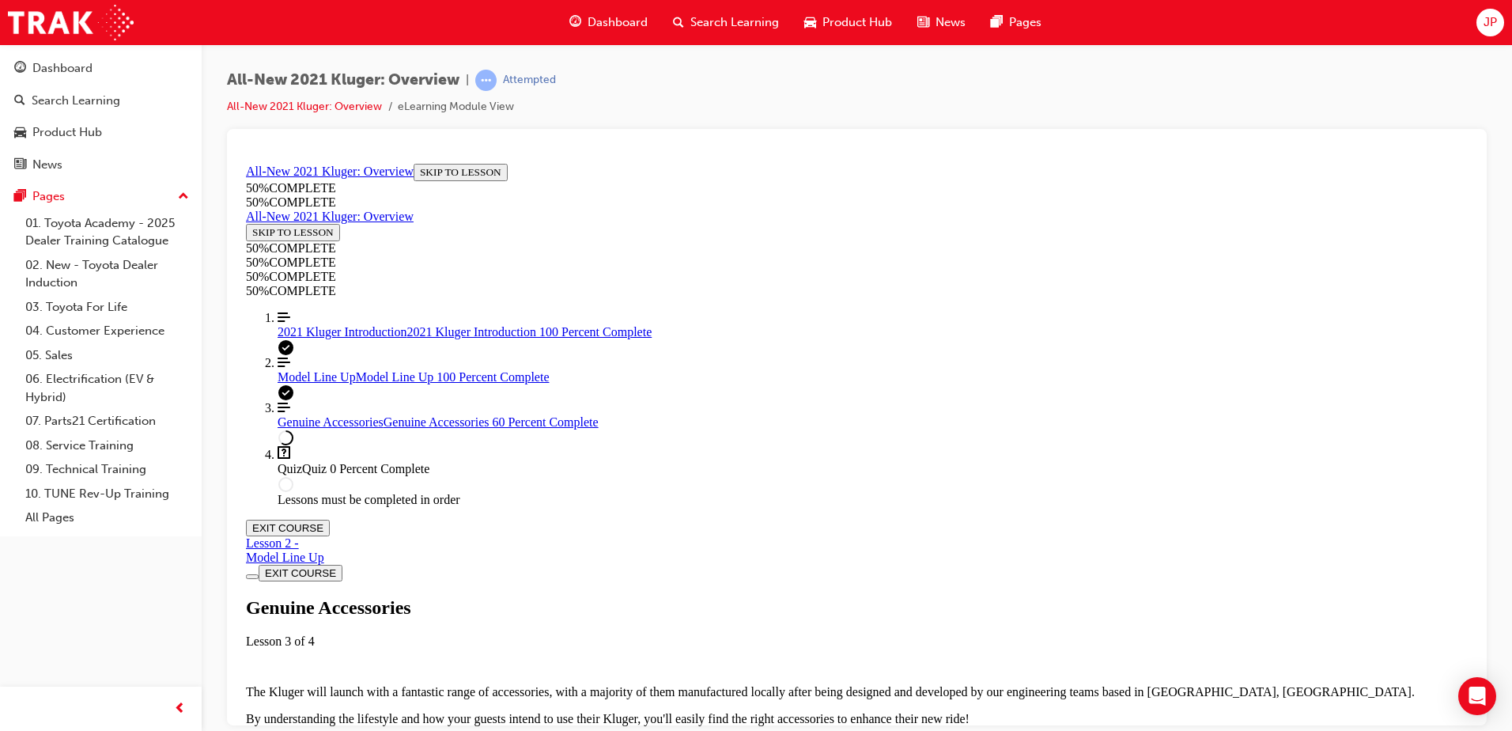
scroll to position [162, 0]
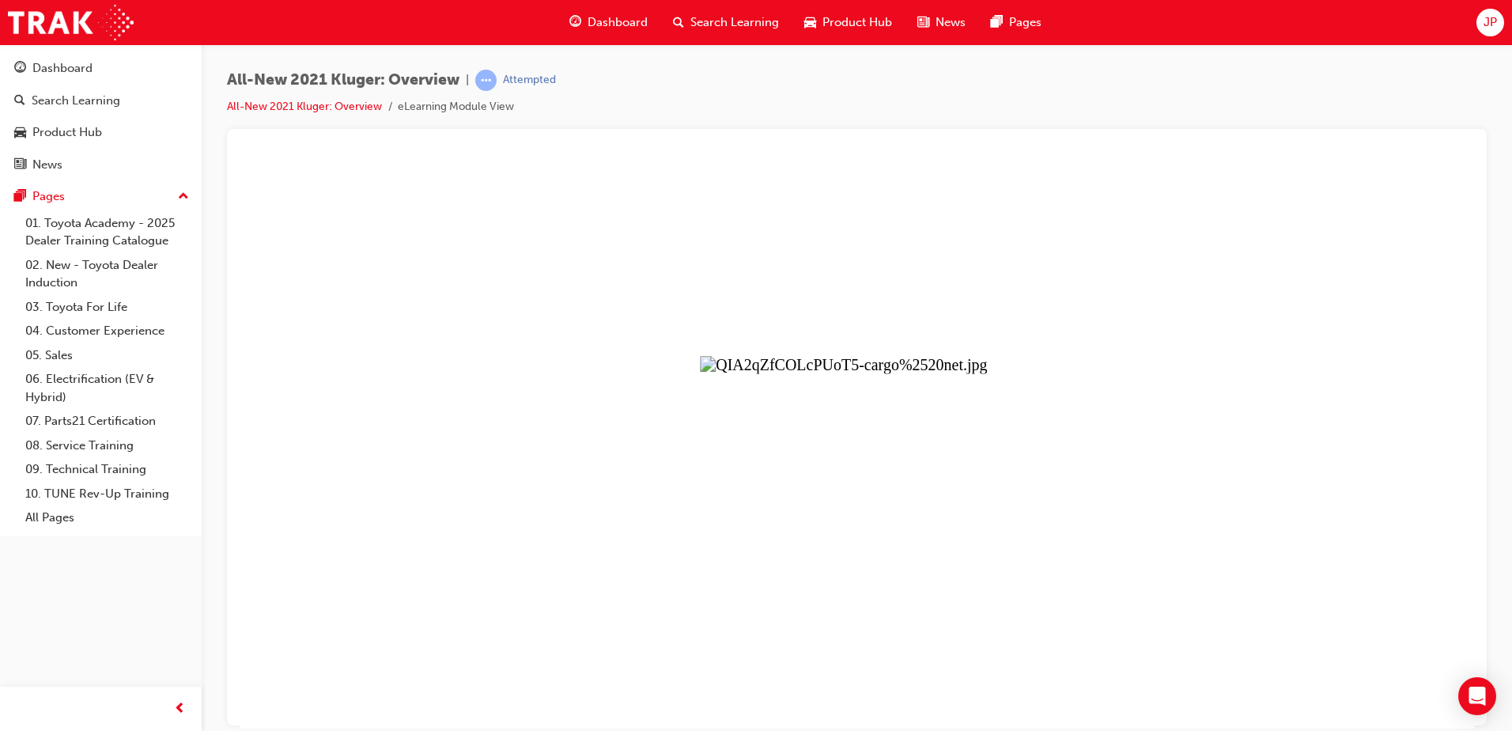
click at [887, 422] on button "Unzoom image" at bounding box center [857, 442] width 1235 height 571
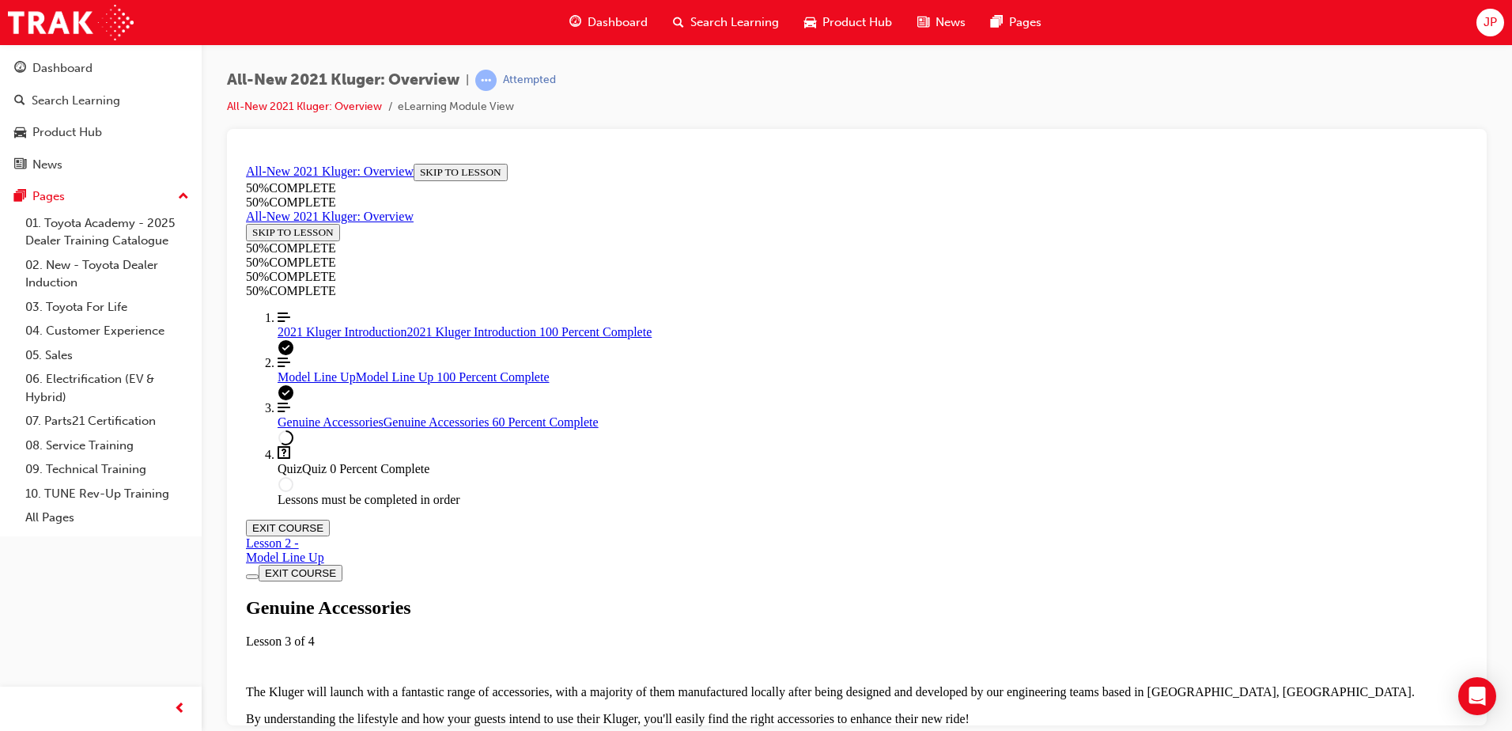
scroll to position [1141, 0]
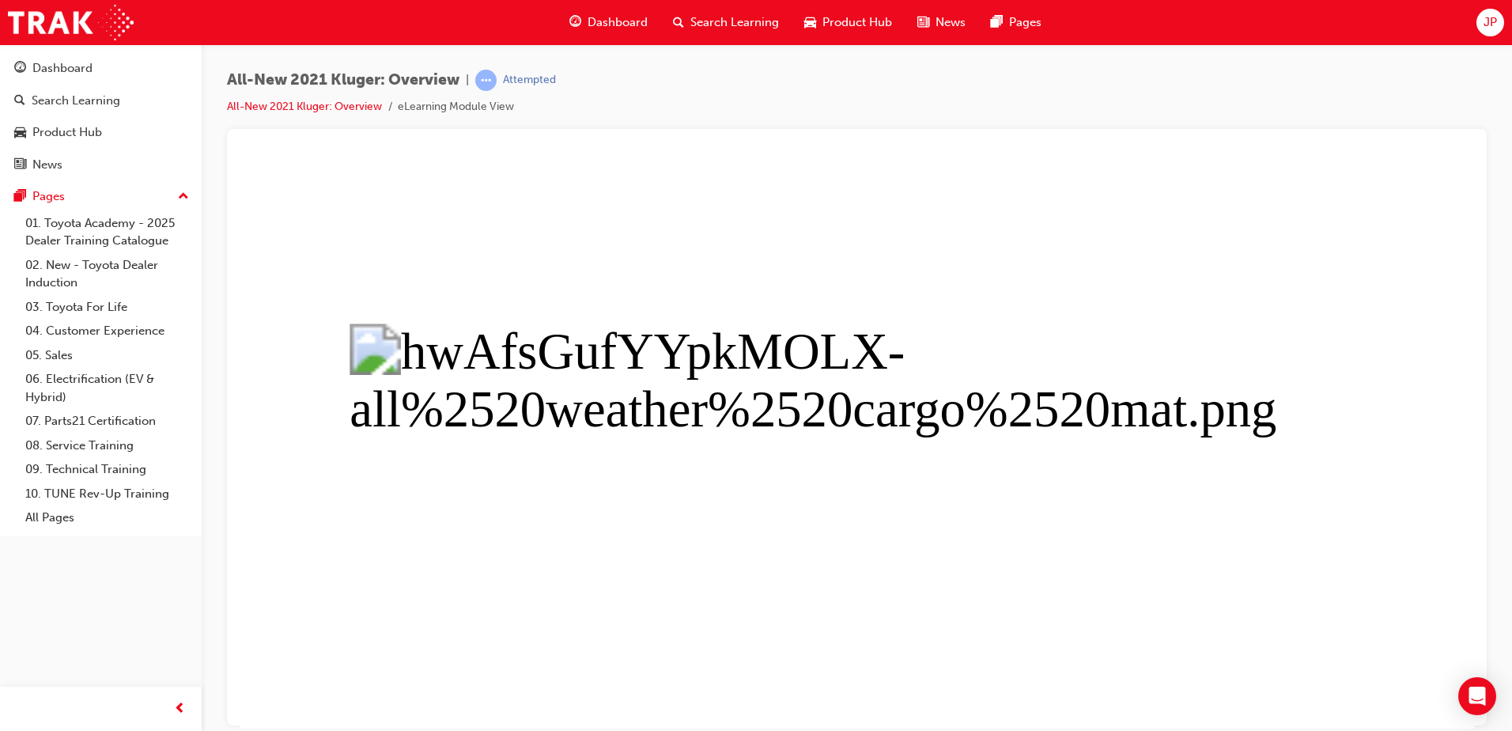
click at [1183, 419] on button "Unzoom image" at bounding box center [857, 442] width 1235 height 571
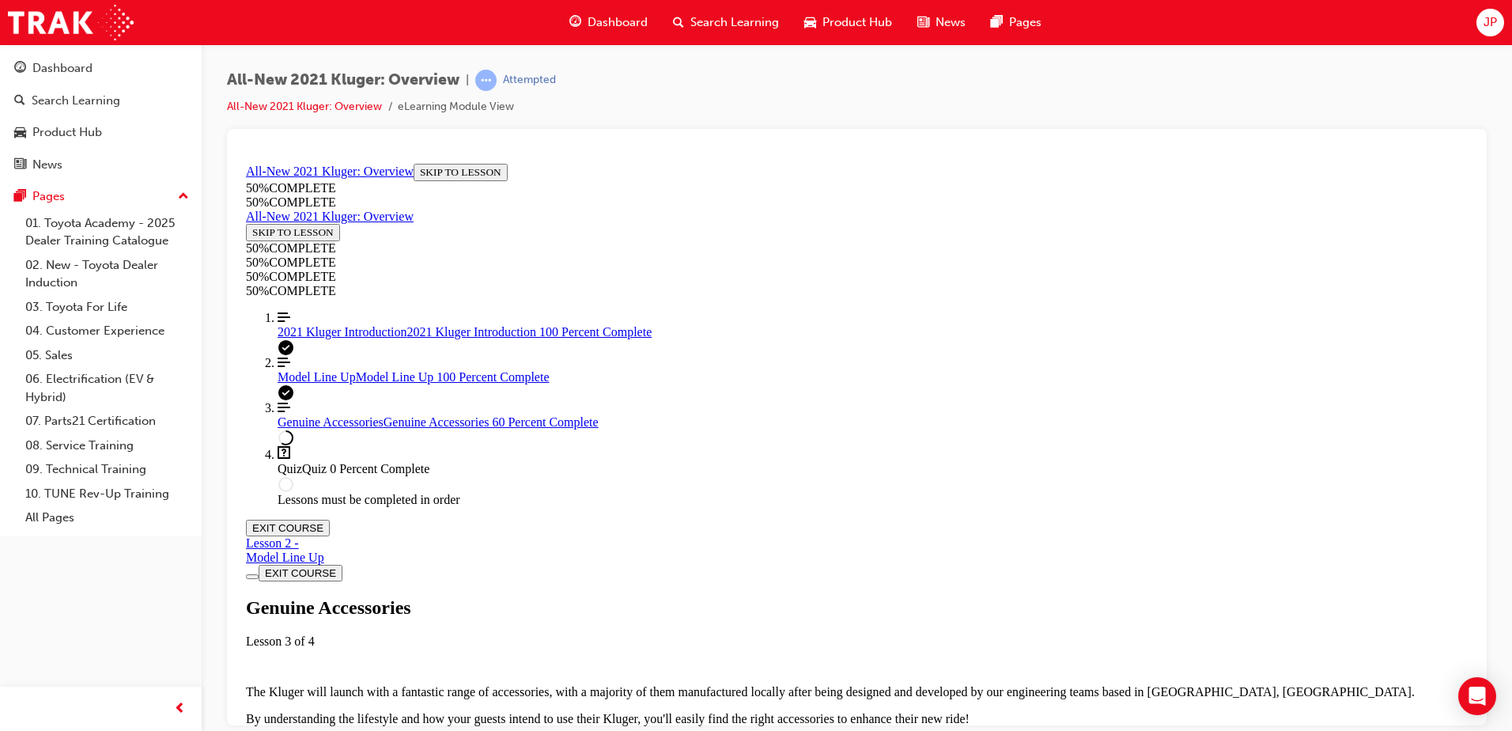
scroll to position [37, 0]
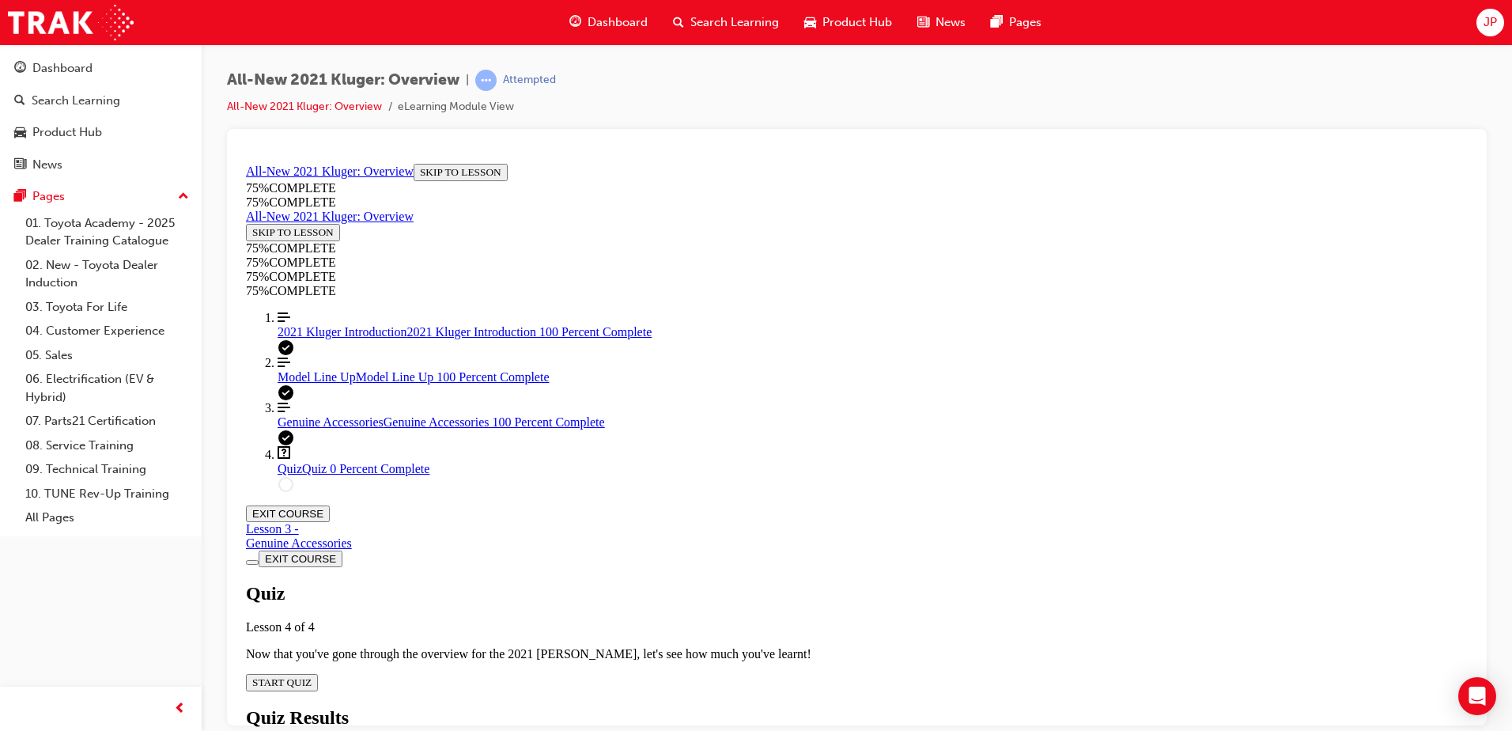
scroll to position [55, 0]
click at [732, 582] on div "Quiz Lesson 4 of 4 Now that you've gone through the overview for the 2021 [PERS…" at bounding box center [857, 636] width 1222 height 108
click at [312, 675] on span "START QUIZ" at bounding box center [281, 681] width 59 height 12
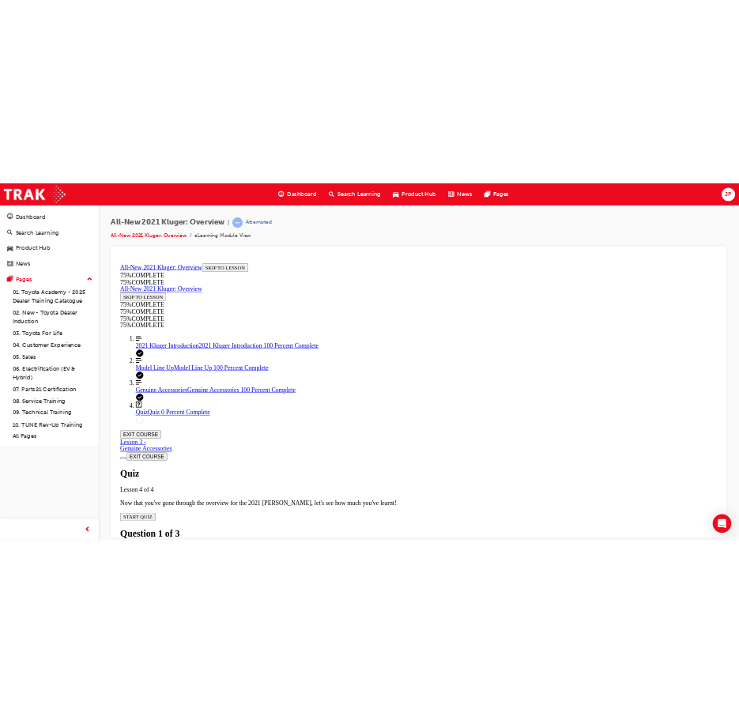
scroll to position [58, 0]
